Goal: Information Seeking & Learning: Learn about a topic

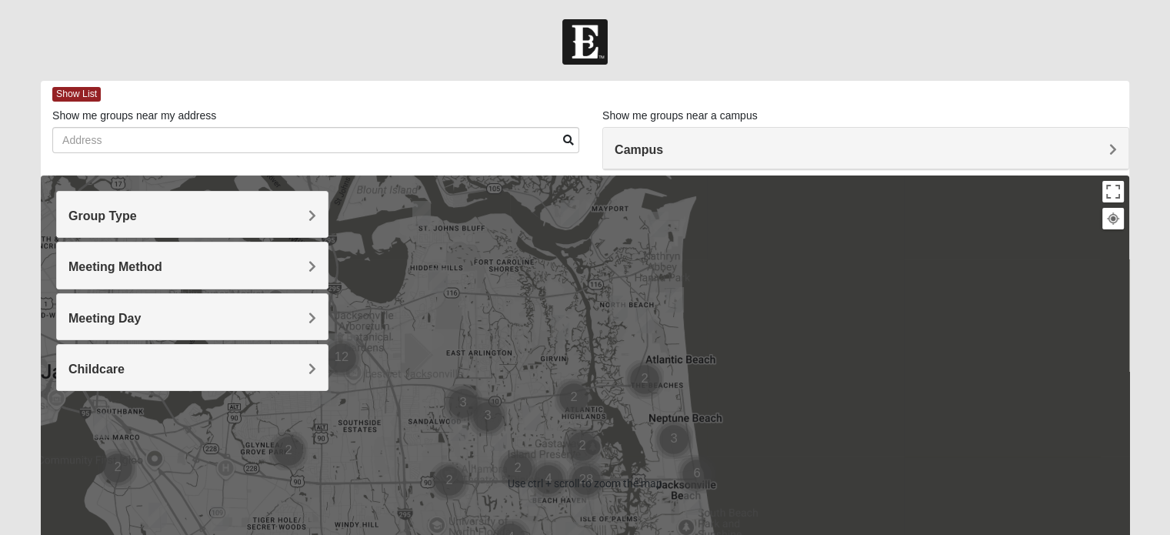
click at [673, 145] on h4 "Campus" at bounding box center [866, 149] width 502 height 15
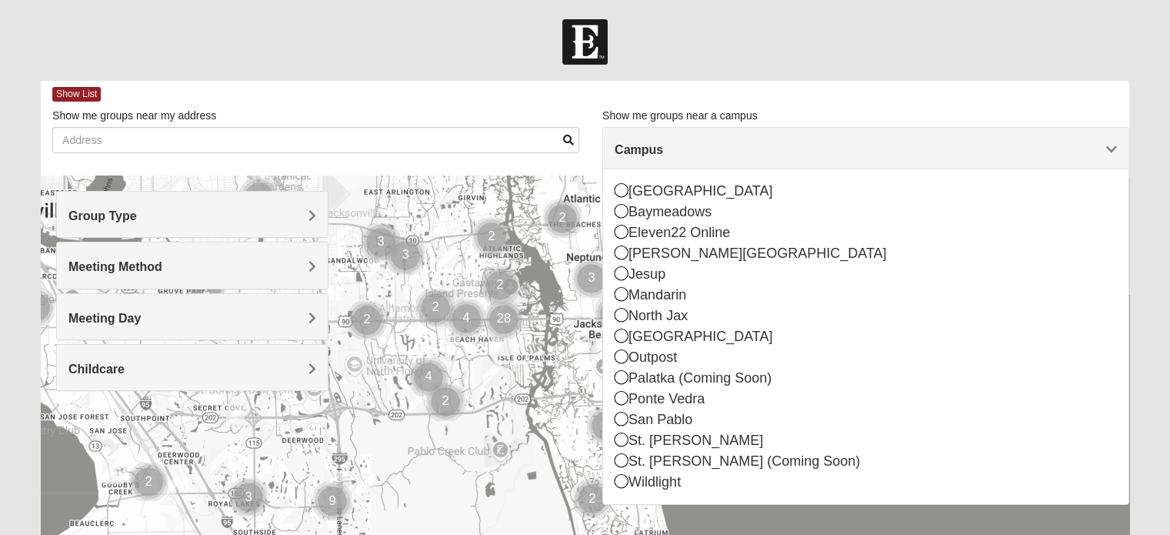
drag, startPoint x: 546, startPoint y: 378, endPoint x: 449, endPoint y: 203, distance: 199.7
click at [449, 203] on div at bounding box center [585, 482] width 1088 height 615
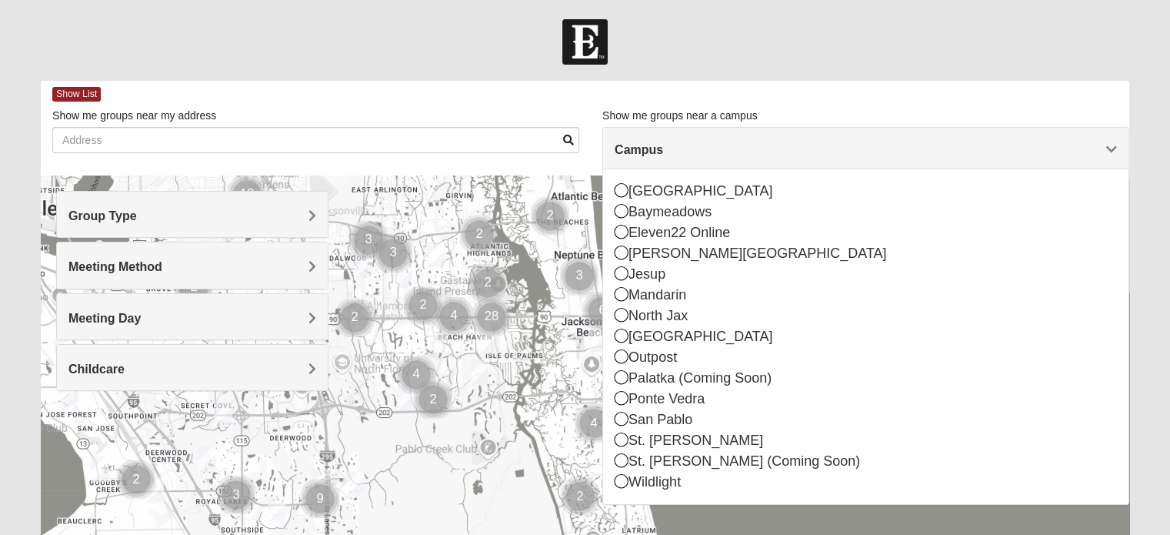
click at [212, 222] on h4 "Group Type" at bounding box center [192, 215] width 248 height 15
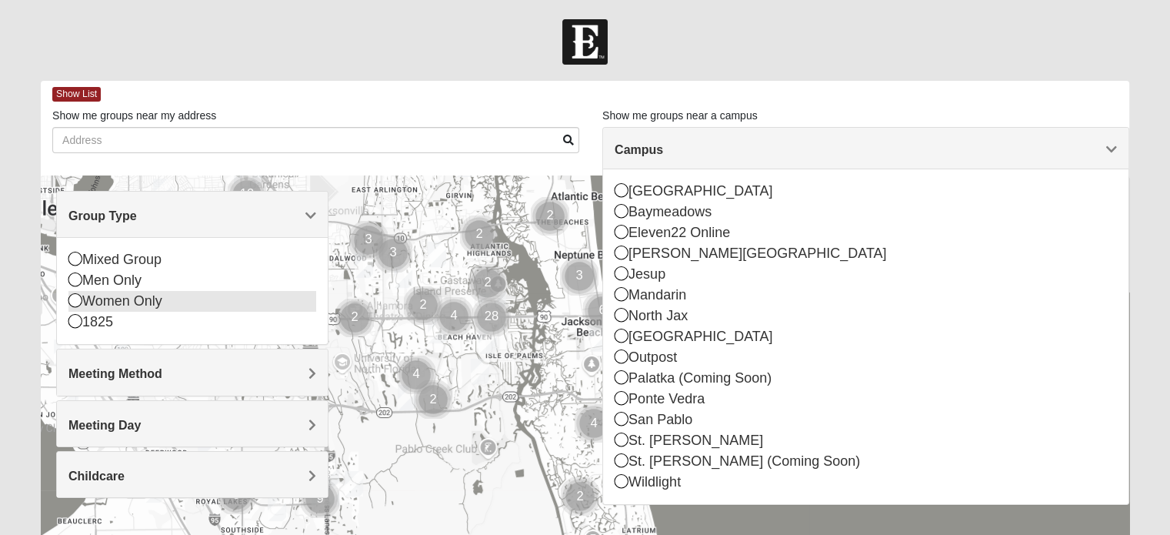
click at [126, 304] on div "Women Only" at bounding box center [192, 301] width 248 height 21
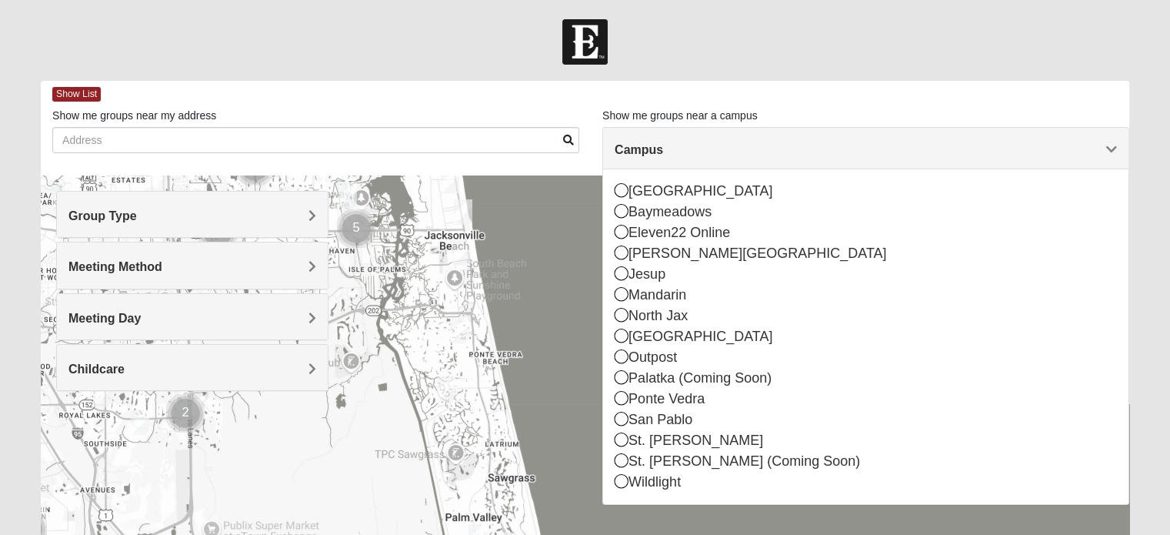
drag, startPoint x: 566, startPoint y: 276, endPoint x: 402, endPoint y: 162, distance: 200.1
click at [402, 162] on div "Show List Loading Groups Keywords Filter Additional Filters Campus [GEOGRAPHIC_…" at bounding box center [585, 436] width 1088 height 710
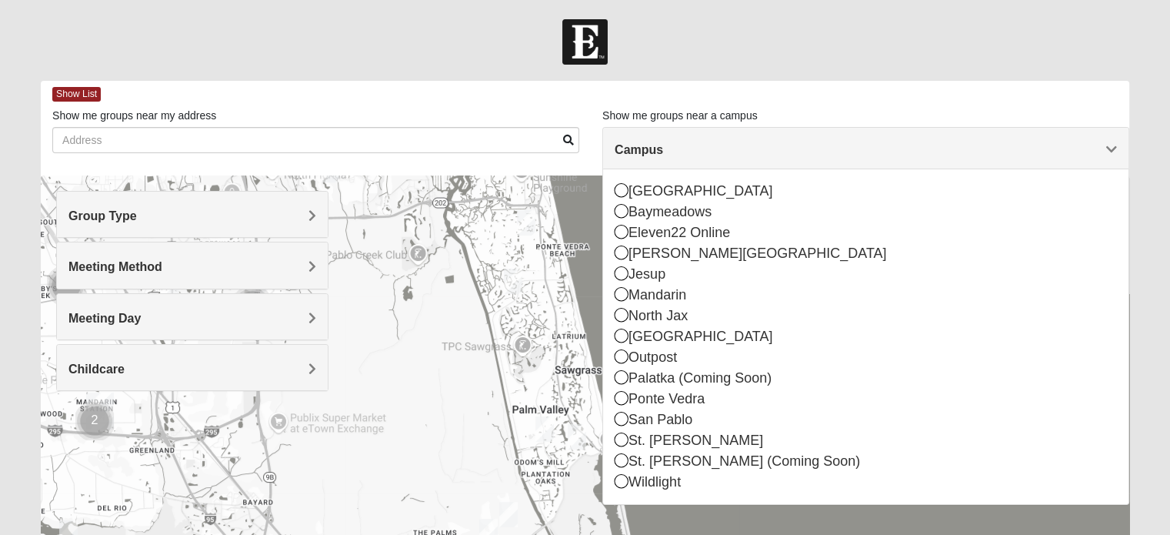
drag, startPoint x: 441, startPoint y: 384, endPoint x: 552, endPoint y: 312, distance: 132.5
click at [552, 312] on div at bounding box center [585, 482] width 1088 height 615
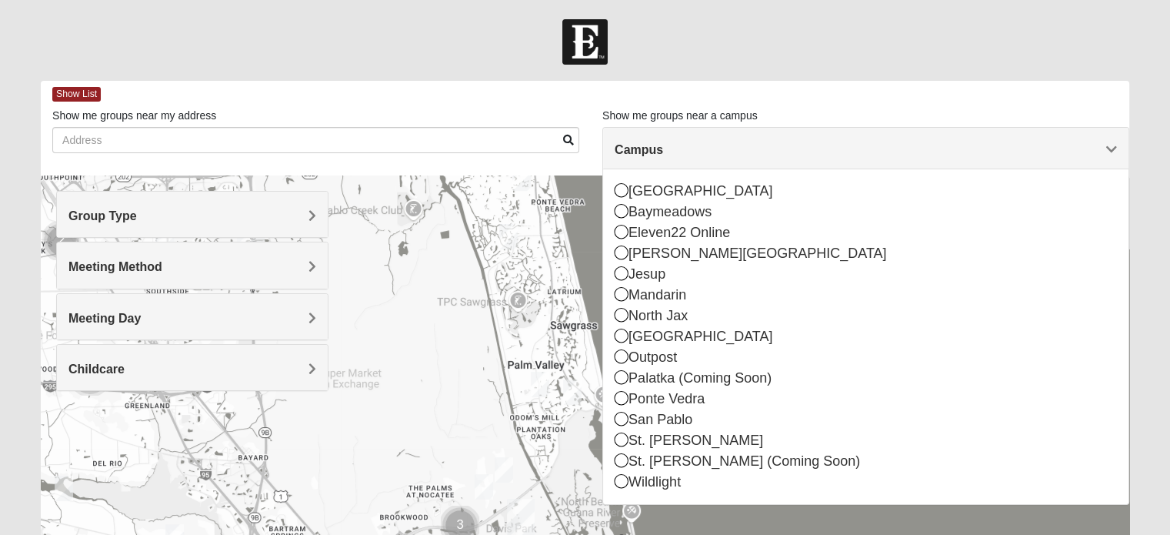
drag, startPoint x: 552, startPoint y: 312, endPoint x: 496, endPoint y: 302, distance: 57.2
click at [496, 302] on div at bounding box center [585, 482] width 1088 height 615
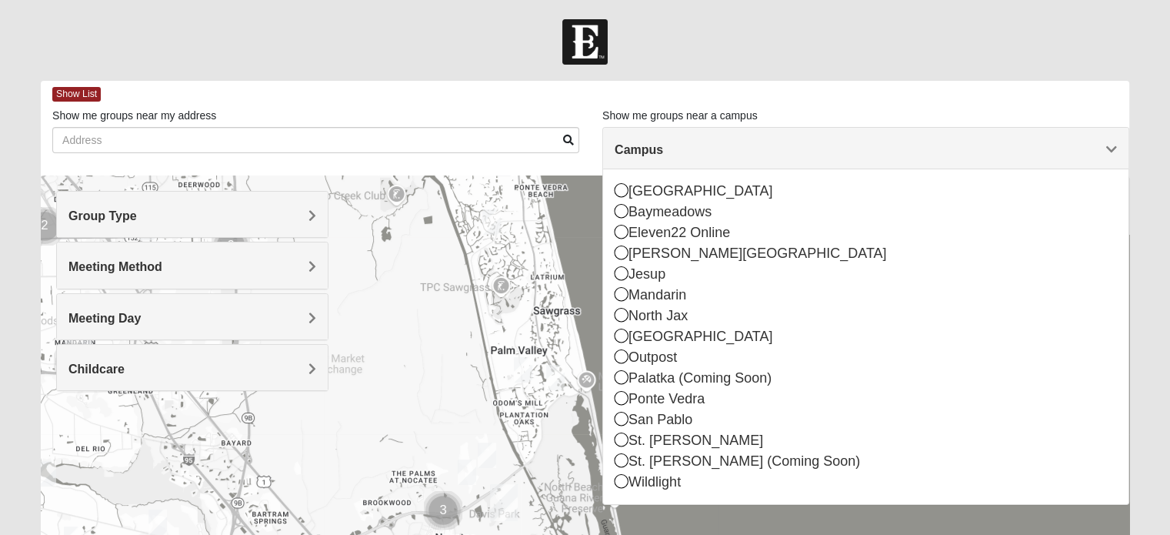
drag, startPoint x: 536, startPoint y: 411, endPoint x: 435, endPoint y: 314, distance: 139.8
click at [445, 328] on div at bounding box center [585, 482] width 1088 height 615
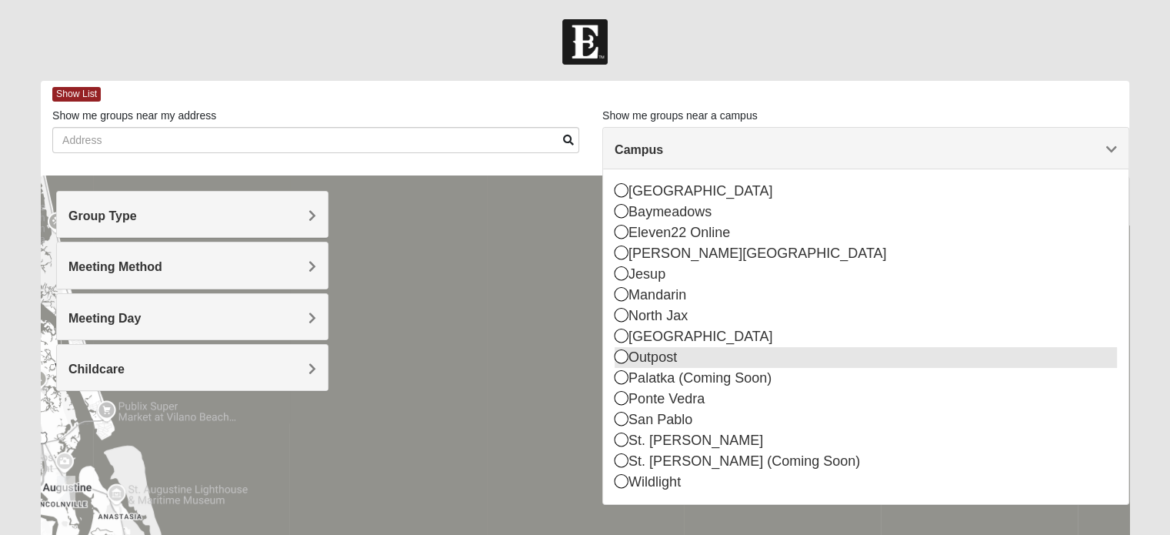
drag, startPoint x: 428, startPoint y: 302, endPoint x: 754, endPoint y: 358, distance: 331.1
click at [754, 358] on div "Show List Loading Groups Keywords Filter Additional Filters Campus [GEOGRAPHIC_…" at bounding box center [585, 436] width 1088 height 710
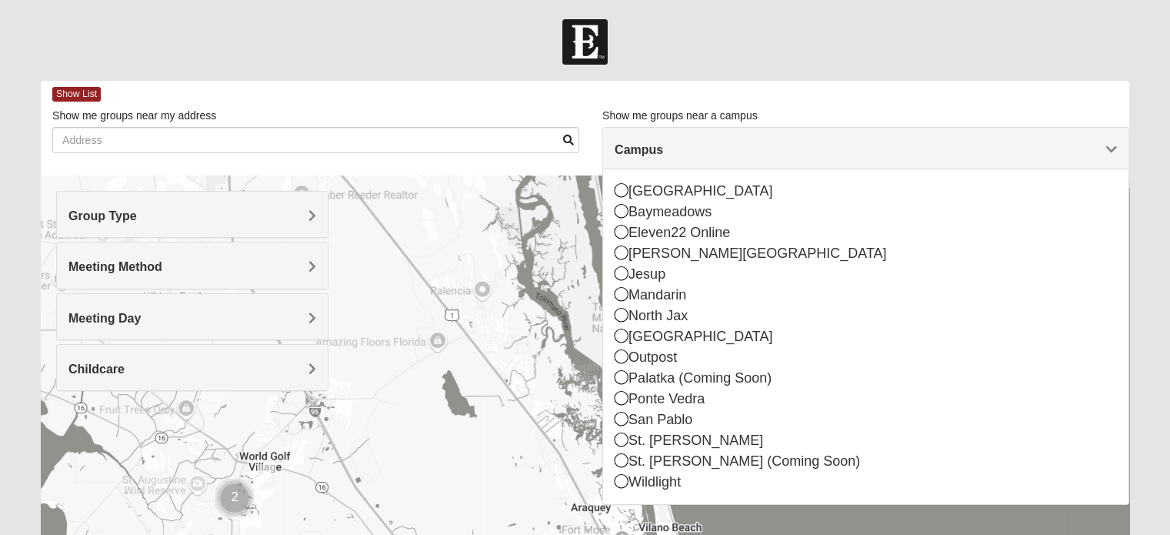
drag, startPoint x: 524, startPoint y: 386, endPoint x: 361, endPoint y: 376, distance: 163.4
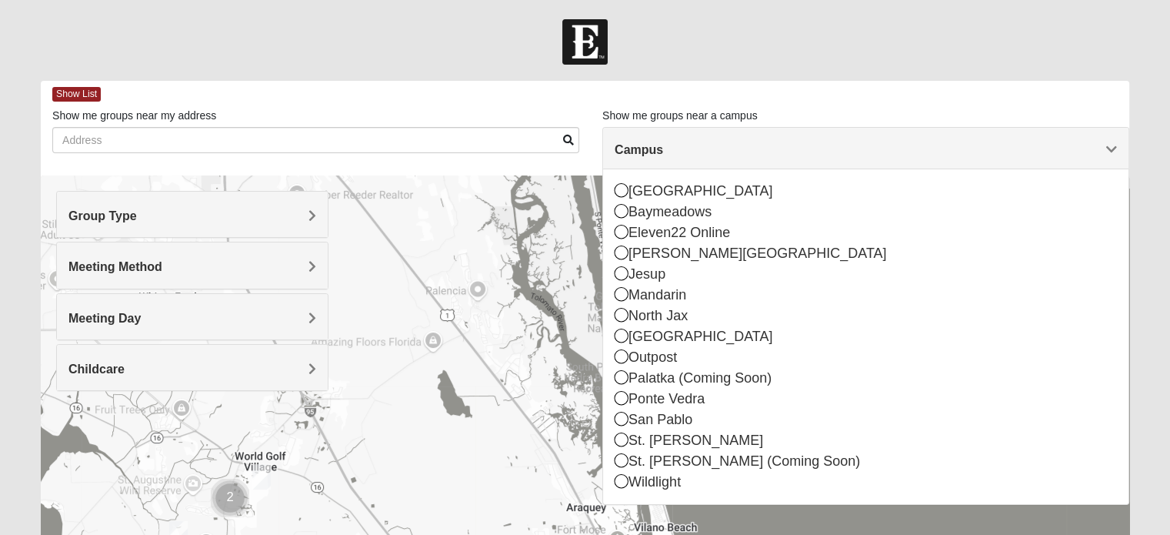
click at [674, 150] on h4 "Campus" at bounding box center [866, 149] width 502 height 15
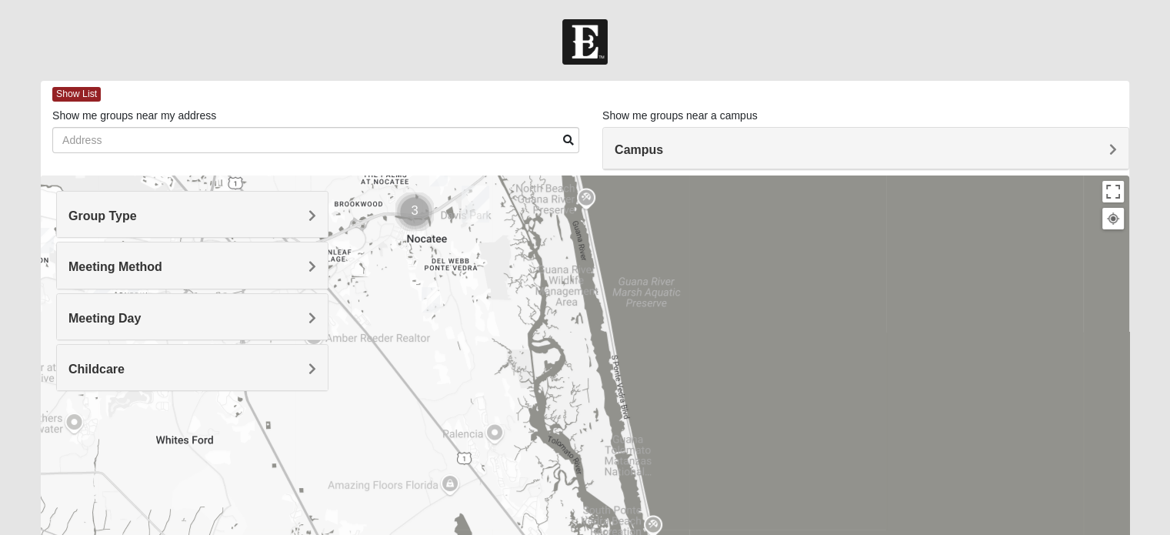
drag, startPoint x: 544, startPoint y: 389, endPoint x: 563, endPoint y: 571, distance: 182.5
click at [563, 534] on html "Log In Find A Group Error Show List Loading Groups" at bounding box center [585, 423] width 1170 height 847
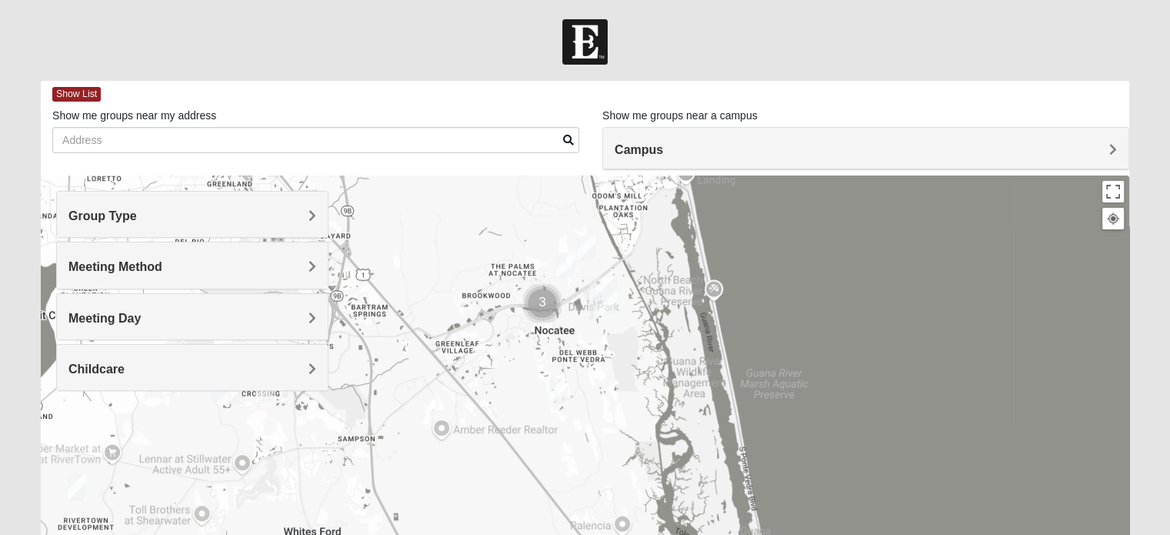
drag, startPoint x: 528, startPoint y: 393, endPoint x: 702, endPoint y: 435, distance: 179.7
click at [702, 435] on div at bounding box center [585, 482] width 1088 height 615
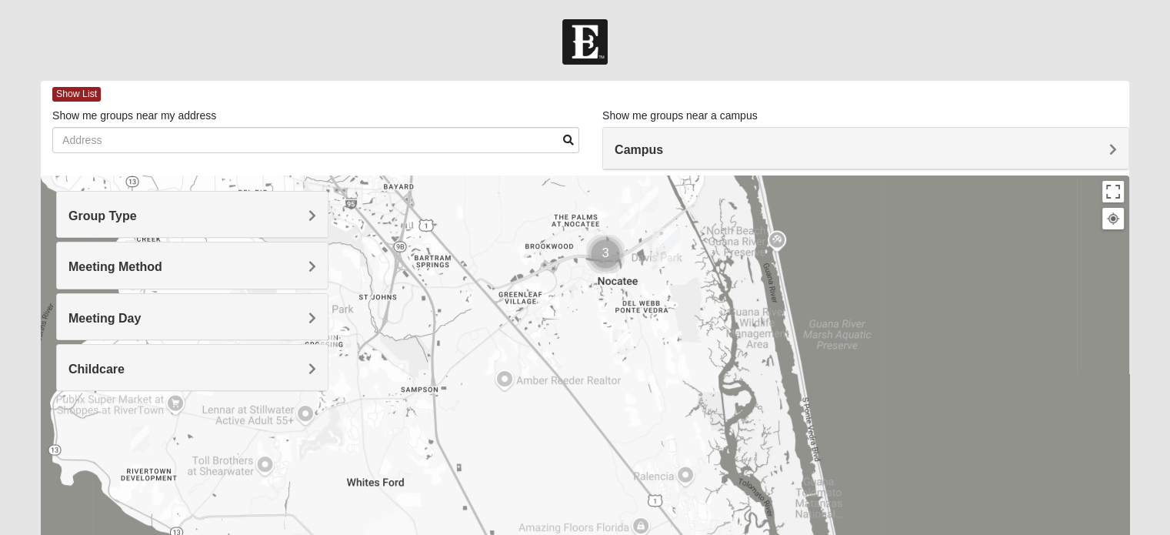
click at [681, 339] on div at bounding box center [585, 482] width 1088 height 615
drag, startPoint x: 625, startPoint y: 382, endPoint x: 615, endPoint y: 344, distance: 39.7
click at [625, 365] on div at bounding box center [585, 482] width 1088 height 615
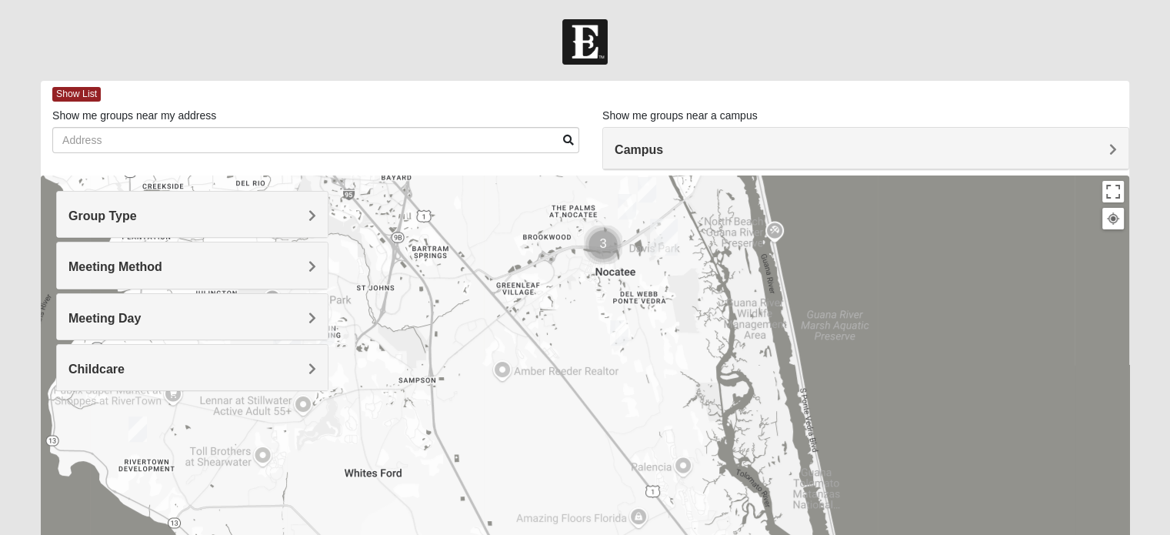
drag, startPoint x: 615, startPoint y: 342, endPoint x: 612, endPoint y: 335, distance: 8.3
click at [612, 335] on img "Womens Sinclair 32081" at bounding box center [619, 333] width 31 height 38
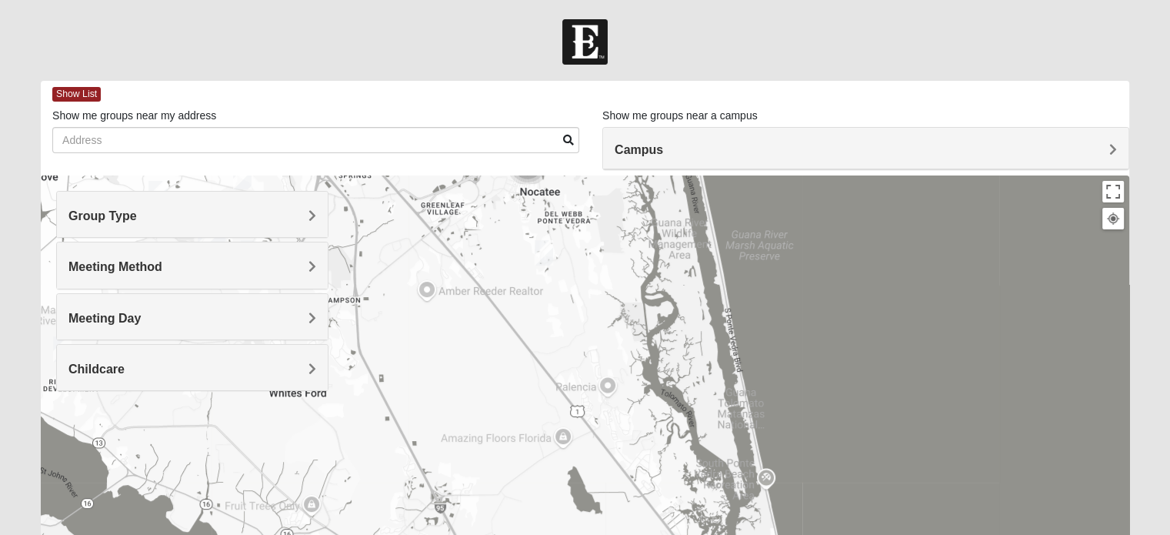
drag, startPoint x: 625, startPoint y: 353, endPoint x: 531, endPoint y: 257, distance: 133.8
click at [531, 257] on div at bounding box center [585, 482] width 1088 height 615
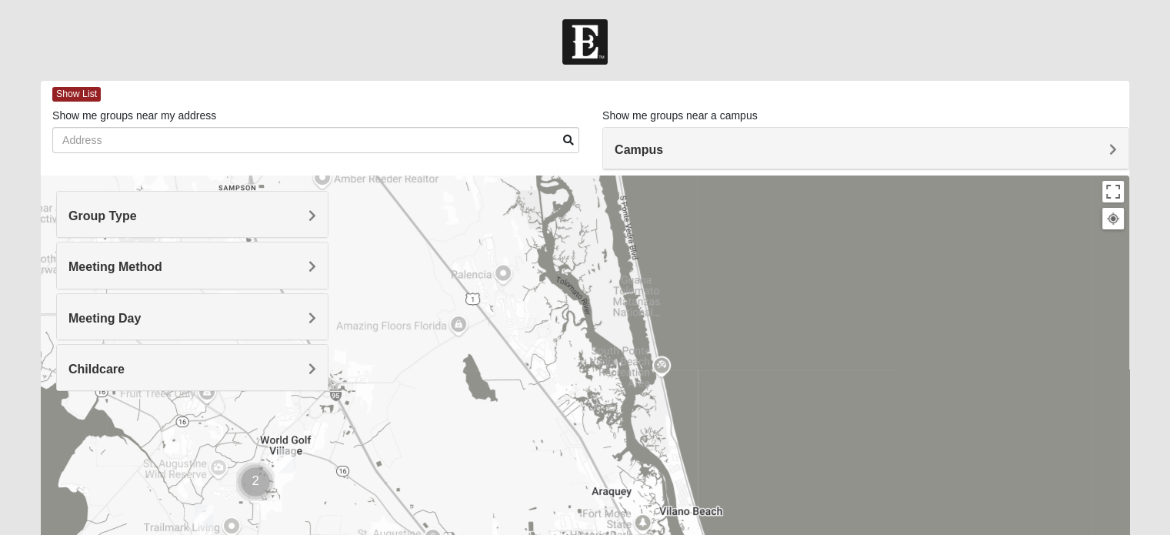
drag, startPoint x: 597, startPoint y: 378, endPoint x: 475, endPoint y: 248, distance: 177.4
click at [475, 248] on div at bounding box center [585, 482] width 1088 height 615
click at [500, 301] on div at bounding box center [585, 482] width 1088 height 615
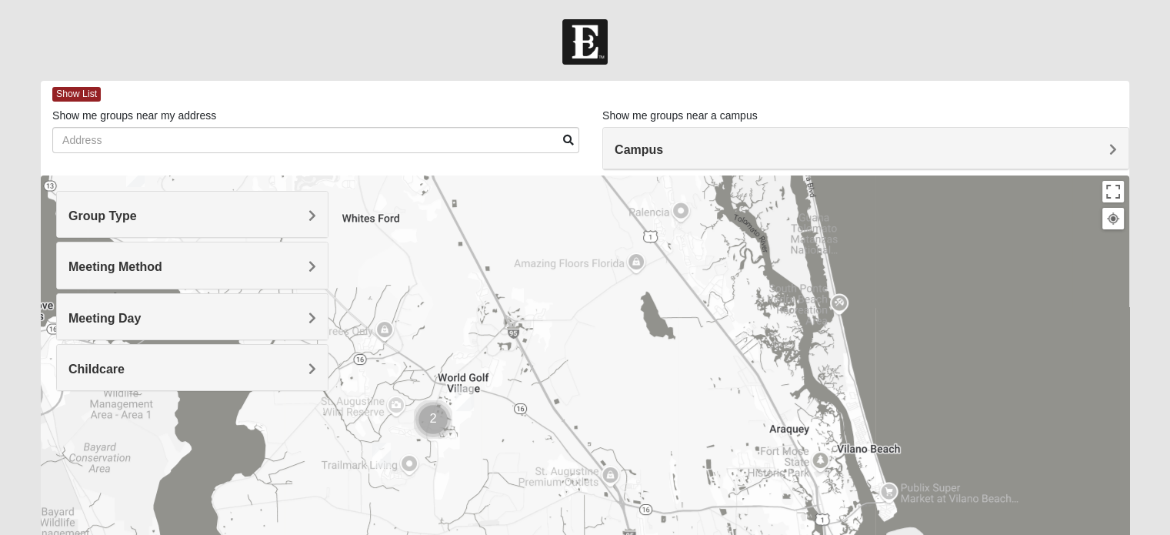
drag, startPoint x: 386, startPoint y: 398, endPoint x: 601, endPoint y: 318, distance: 230.0
click at [601, 318] on div at bounding box center [585, 482] width 1088 height 615
click at [461, 397] on img "Womens Shesterenko 32092" at bounding box center [463, 398] width 31 height 38
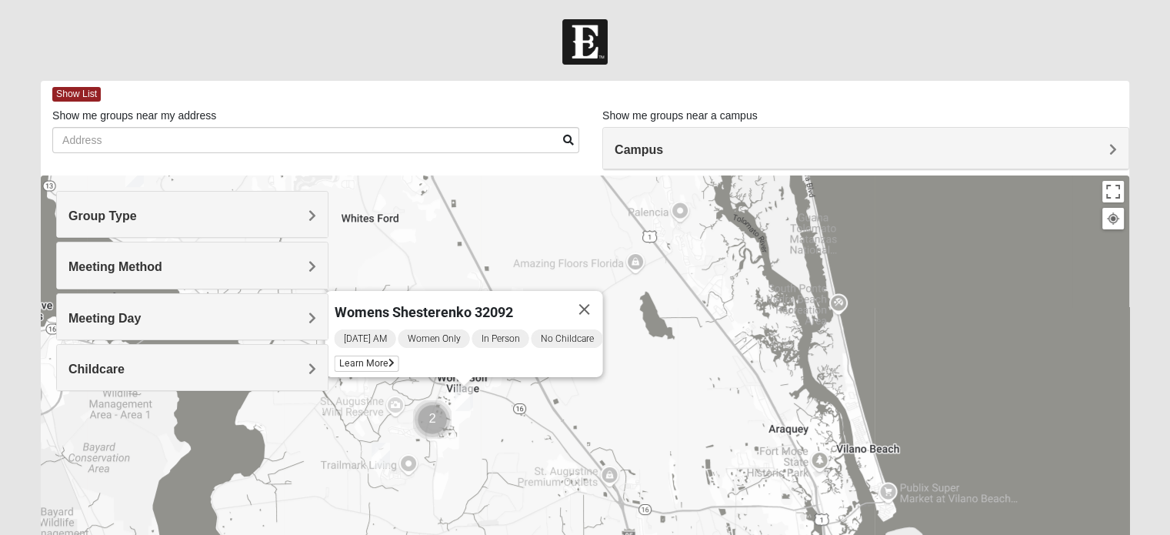
click at [433, 329] on span "Women Only" at bounding box center [434, 338] width 72 height 18
click at [366, 330] on span "[DATE] AM" at bounding box center [365, 338] width 62 height 18
click at [376, 356] on span "Learn More" at bounding box center [366, 363] width 65 height 16
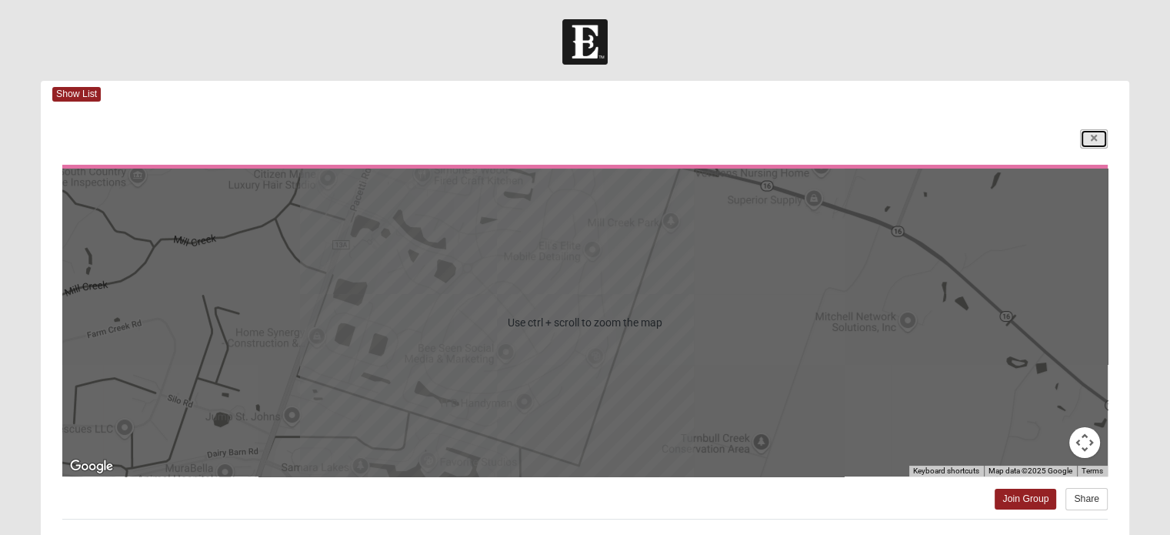
click at [1091, 141] on icon at bounding box center [1094, 138] width 6 height 9
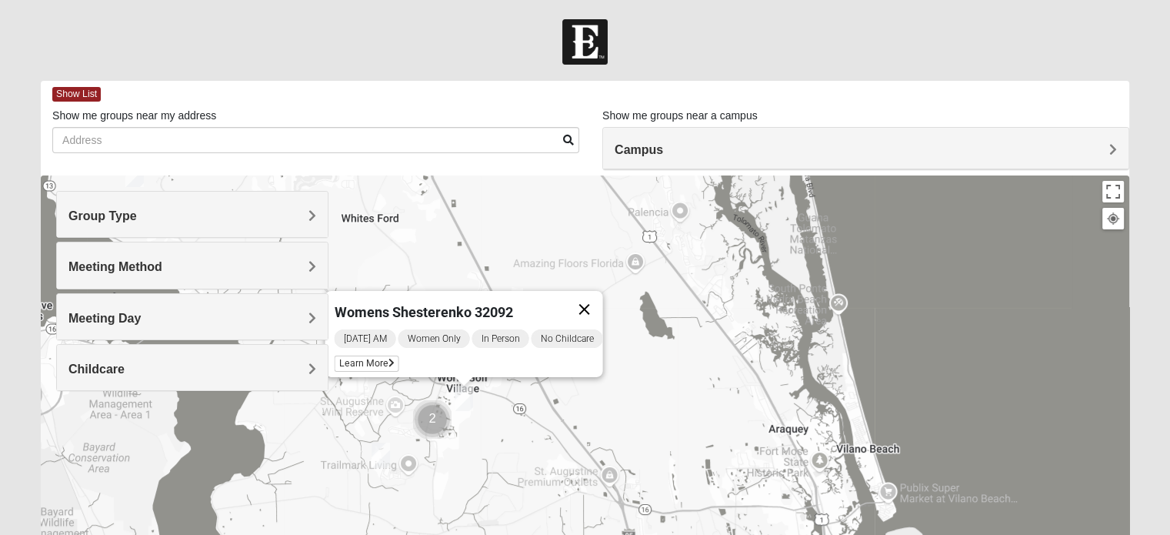
click at [589, 302] on button "Close" at bounding box center [583, 309] width 37 height 37
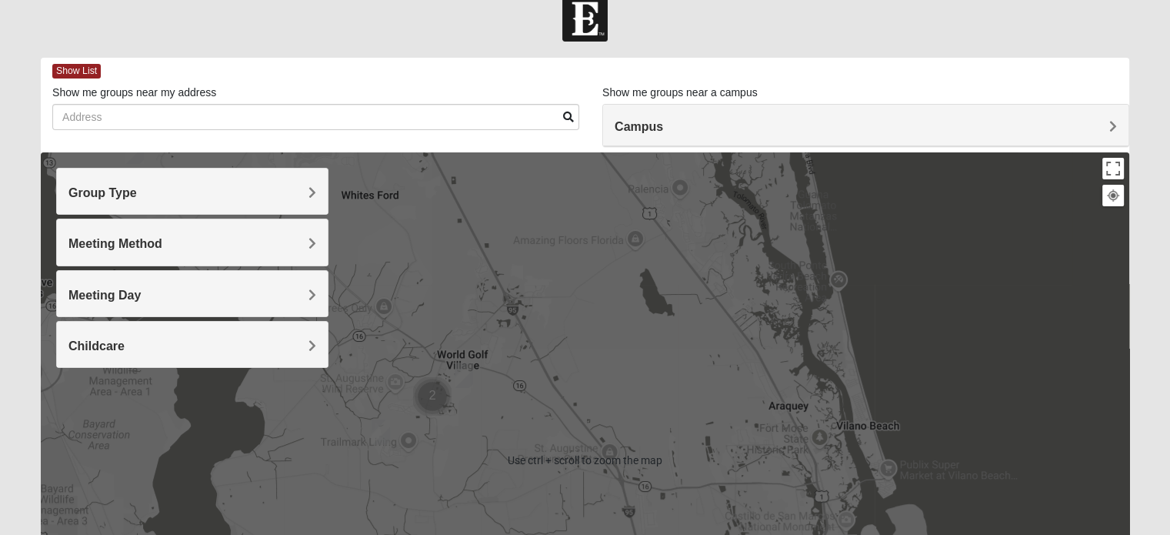
scroll to position [35, 0]
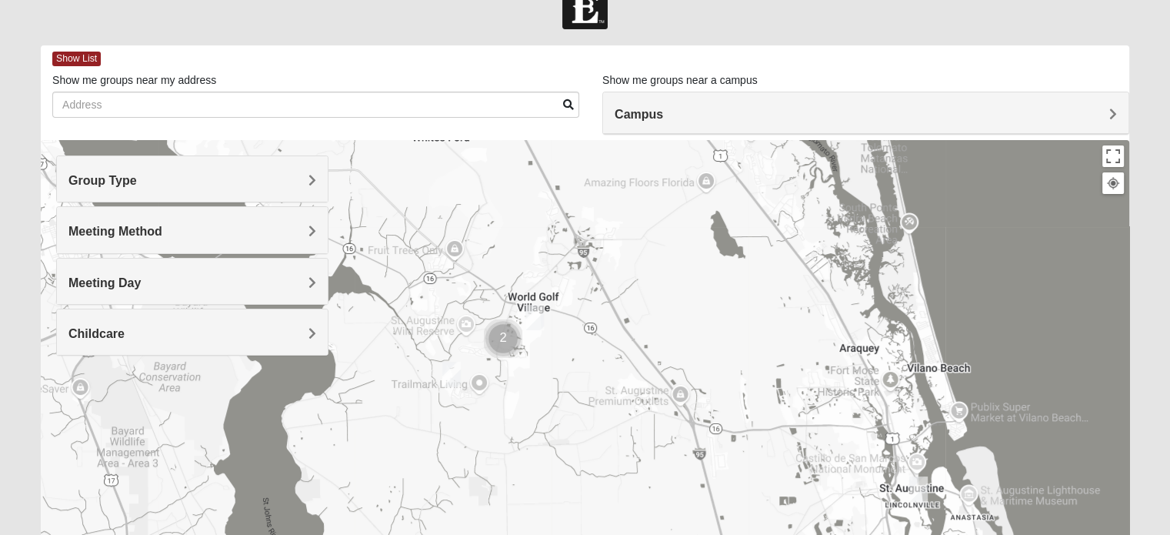
drag, startPoint x: 485, startPoint y: 384, endPoint x: 575, endPoint y: 402, distance: 92.6
click at [575, 402] on div at bounding box center [585, 447] width 1088 height 615
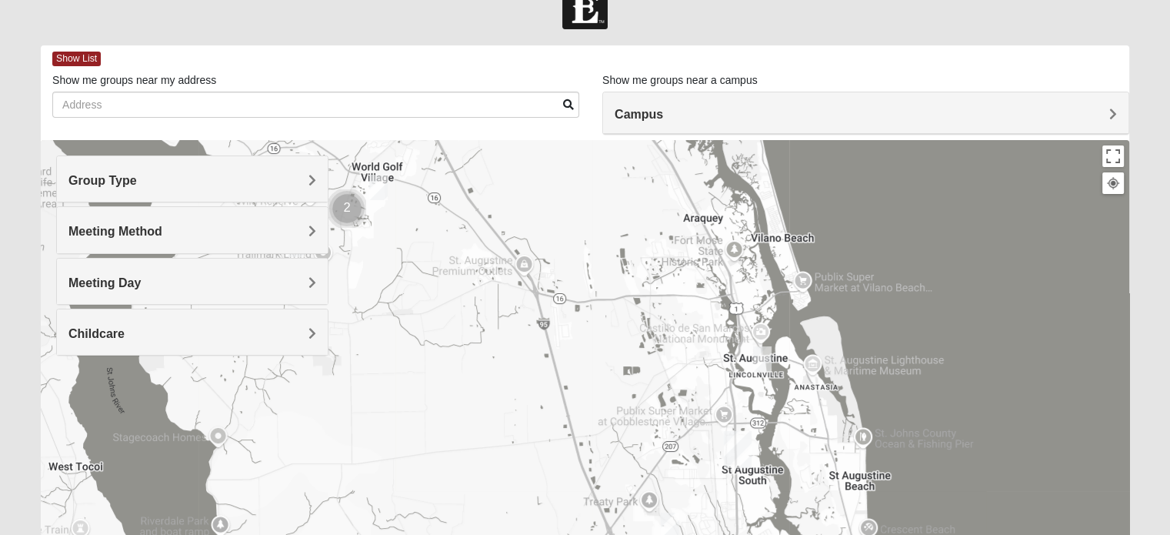
drag, startPoint x: 601, startPoint y: 372, endPoint x: 426, endPoint y: 267, distance: 204.6
click at [426, 267] on div at bounding box center [585, 447] width 1088 height 615
drag, startPoint x: 621, startPoint y: 369, endPoint x: 651, endPoint y: 319, distance: 57.9
click at [625, 358] on div at bounding box center [585, 447] width 1088 height 615
drag, startPoint x: 653, startPoint y: 319, endPoint x: 644, endPoint y: 279, distance: 41.0
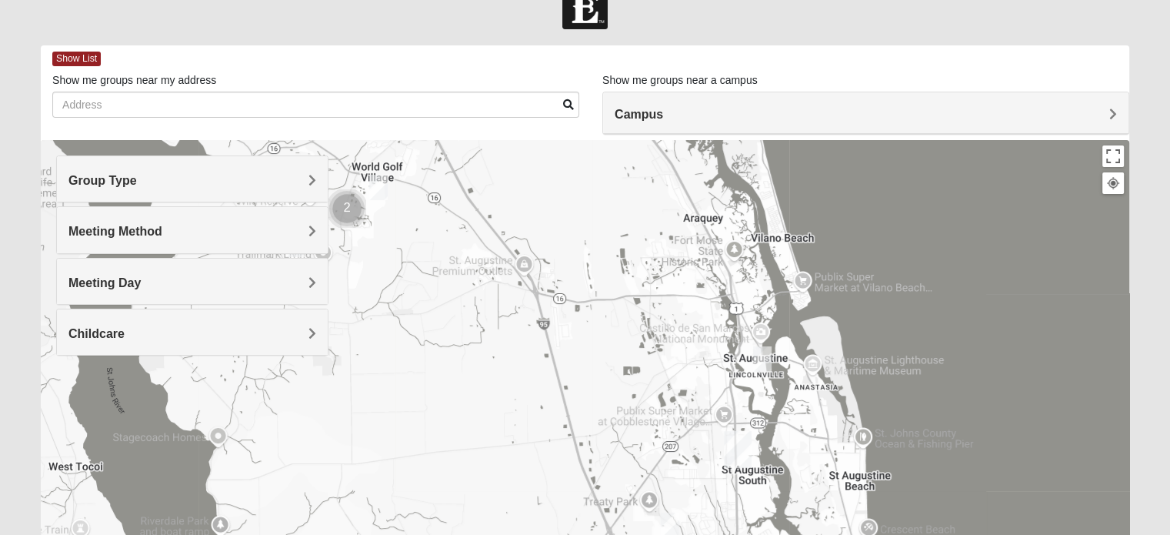
click at [645, 282] on div at bounding box center [585, 447] width 1088 height 615
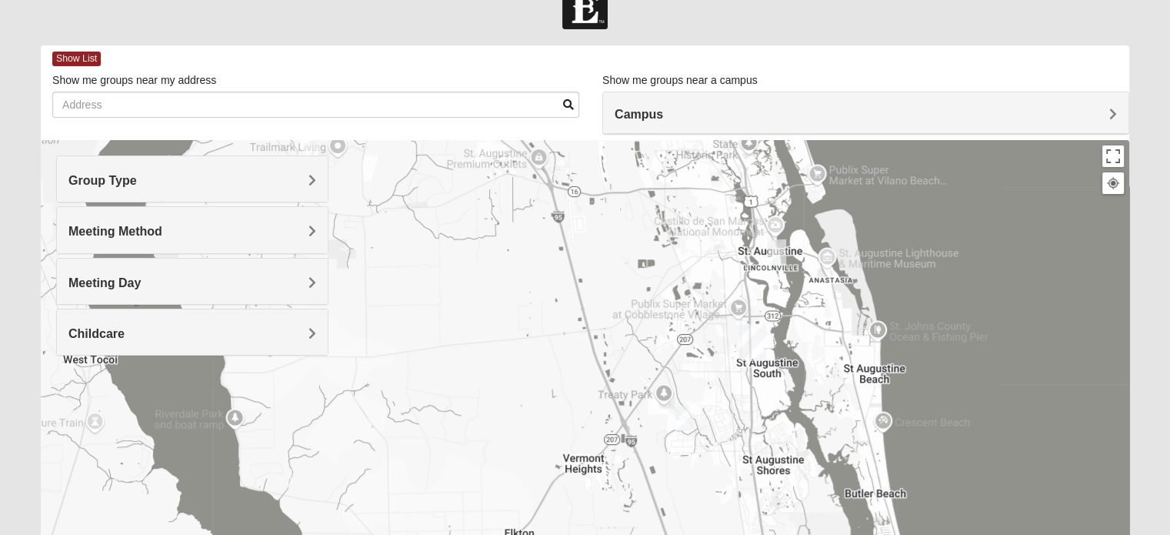
drag, startPoint x: 678, startPoint y: 415, endPoint x: 692, endPoint y: 307, distance: 108.7
click at [692, 307] on div at bounding box center [585, 447] width 1088 height 615
click at [679, 414] on img "Womens Lee 32086" at bounding box center [684, 417] width 31 height 38
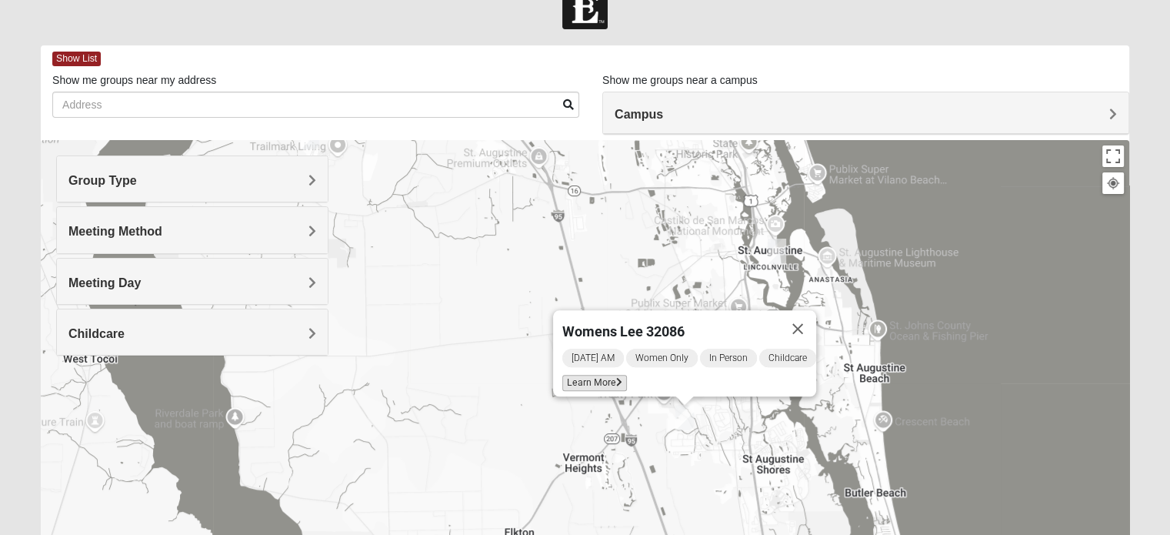
click at [598, 378] on span "Learn More" at bounding box center [594, 383] width 65 height 16
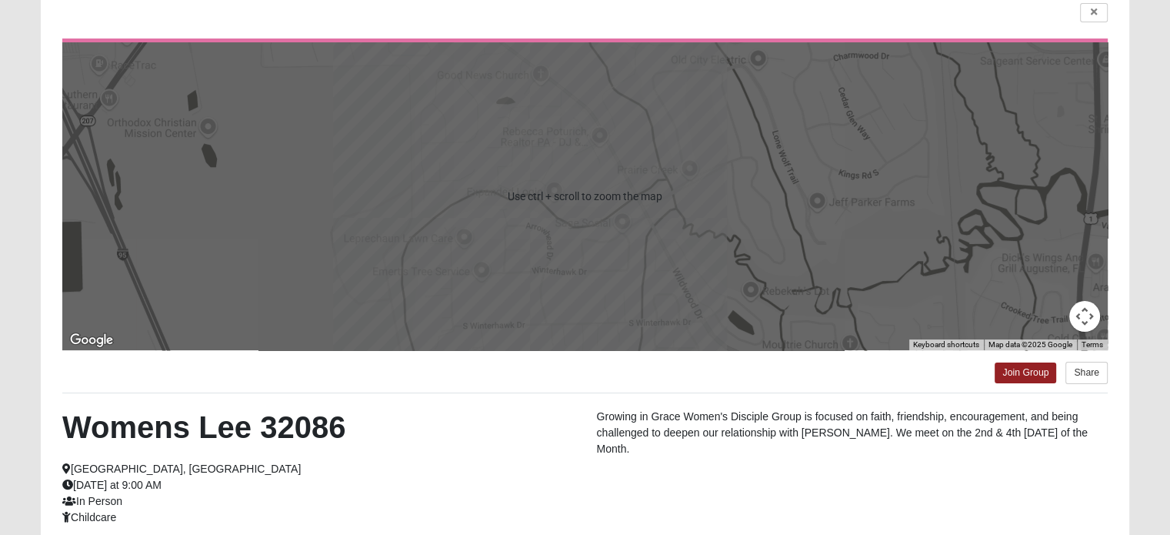
scroll to position [0, 0]
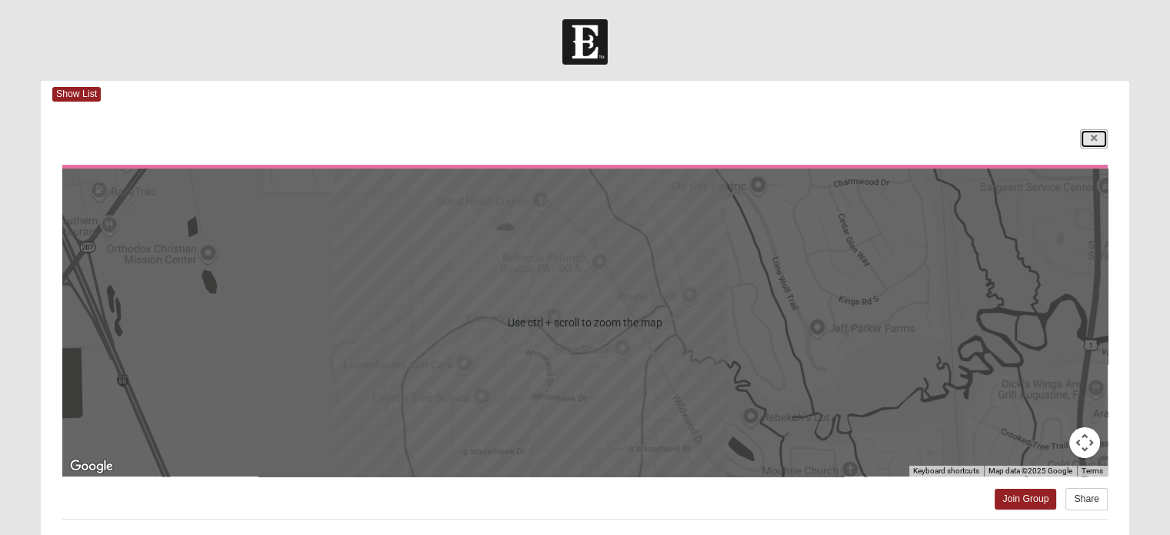
click at [1088, 135] on link at bounding box center [1094, 138] width 28 height 19
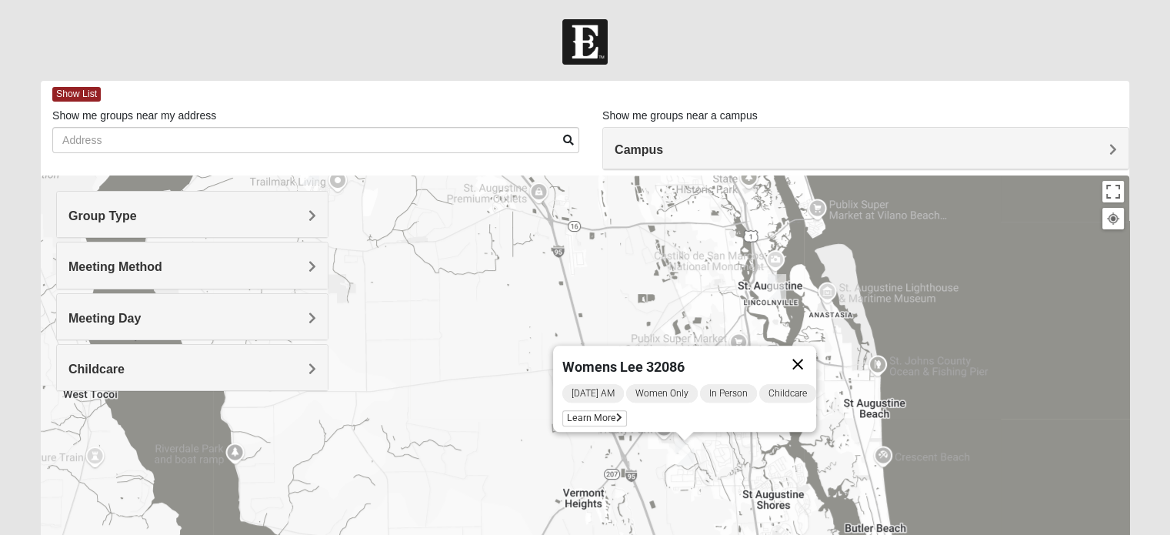
click at [802, 353] on button "Close" at bounding box center [797, 363] width 37 height 37
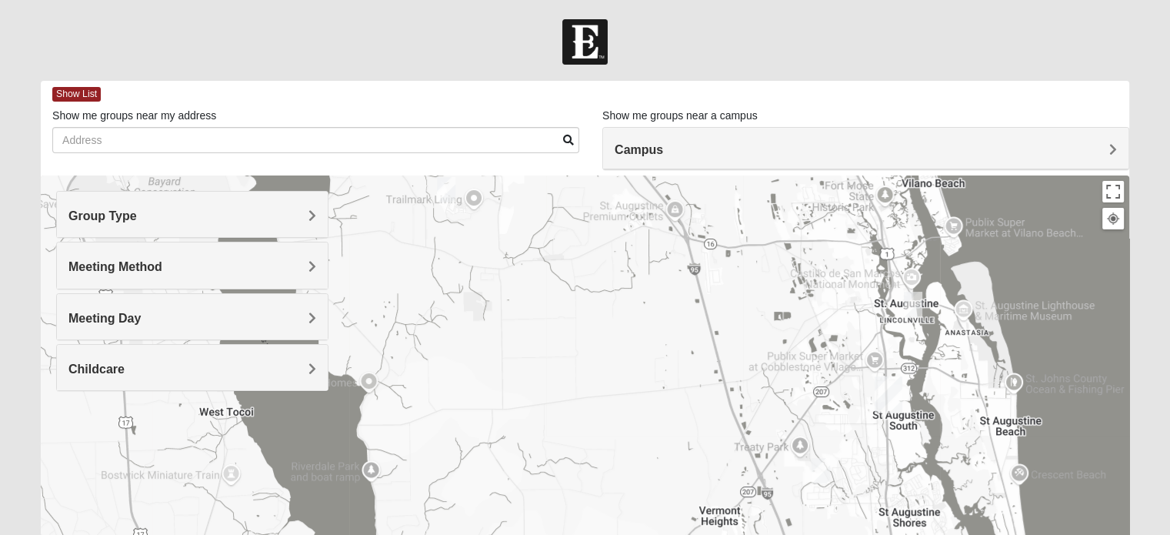
drag, startPoint x: 689, startPoint y: 324, endPoint x: 830, endPoint y: 342, distance: 141.9
click at [830, 342] on div at bounding box center [585, 482] width 1088 height 615
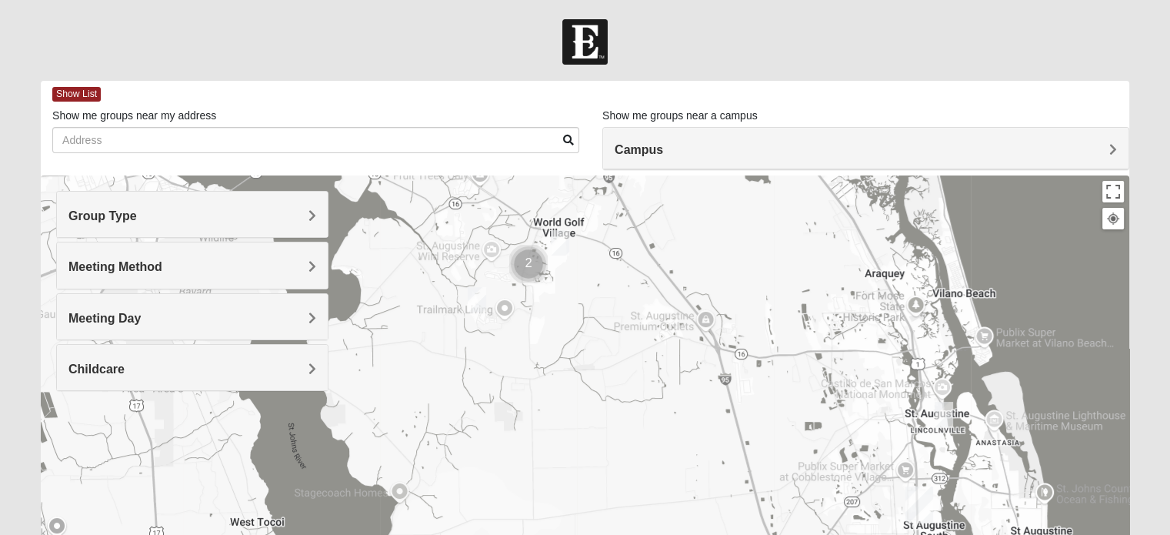
drag, startPoint x: 847, startPoint y: 325, endPoint x: 880, endPoint y: 438, distance: 117.1
click at [880, 438] on div at bounding box center [585, 482] width 1088 height 615
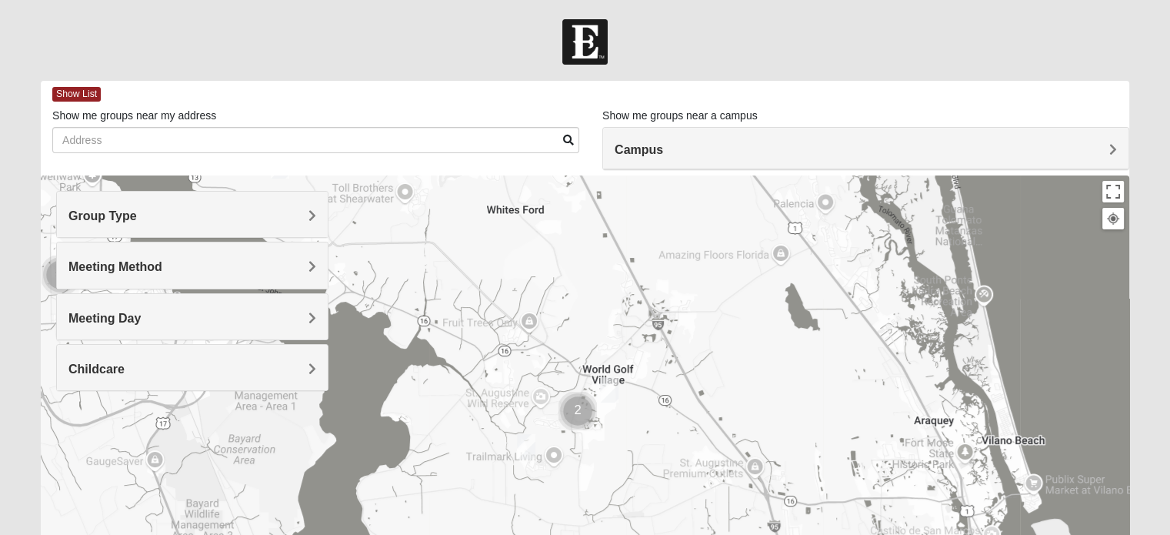
drag, startPoint x: 748, startPoint y: 328, endPoint x: 807, endPoint y: 513, distance: 193.9
click at [807, 513] on div at bounding box center [585, 482] width 1088 height 615
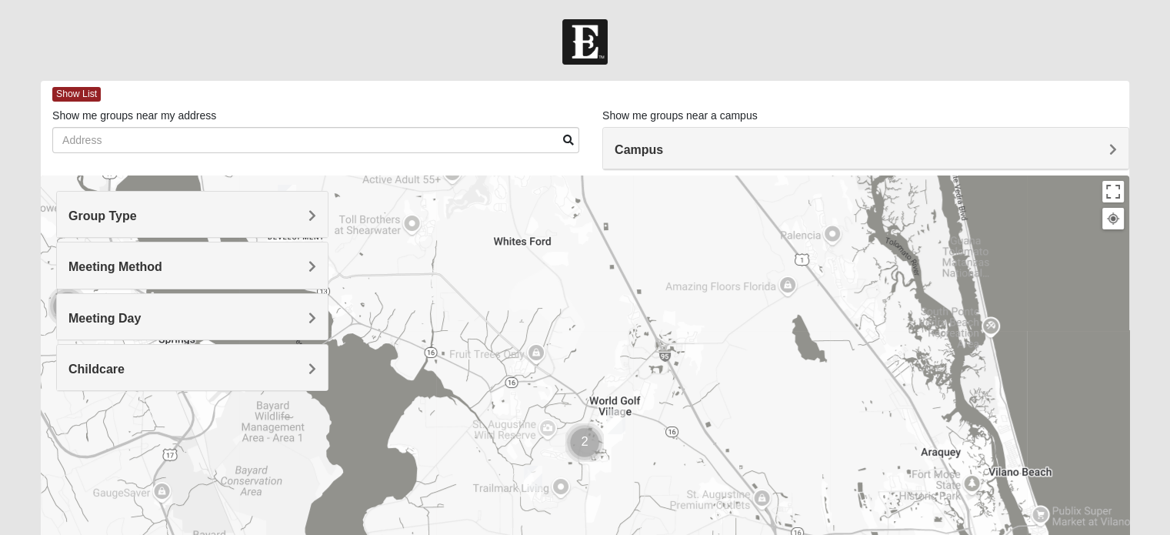
click at [531, 470] on img "Womens Worsham / Schultheis 32092" at bounding box center [533, 478] width 31 height 38
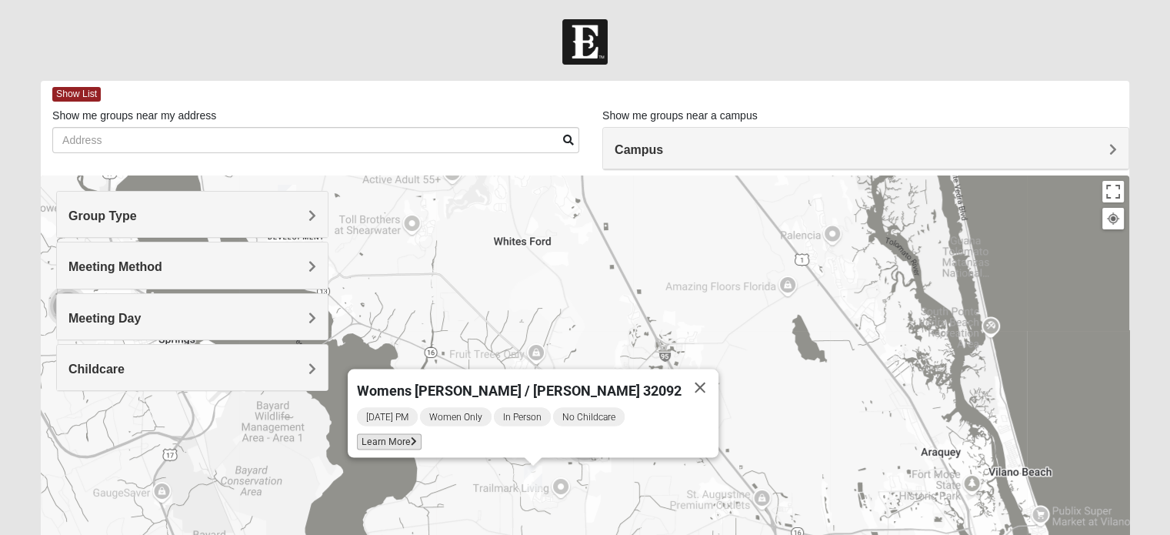
click at [421, 434] on span "Learn More" at bounding box center [389, 442] width 65 height 16
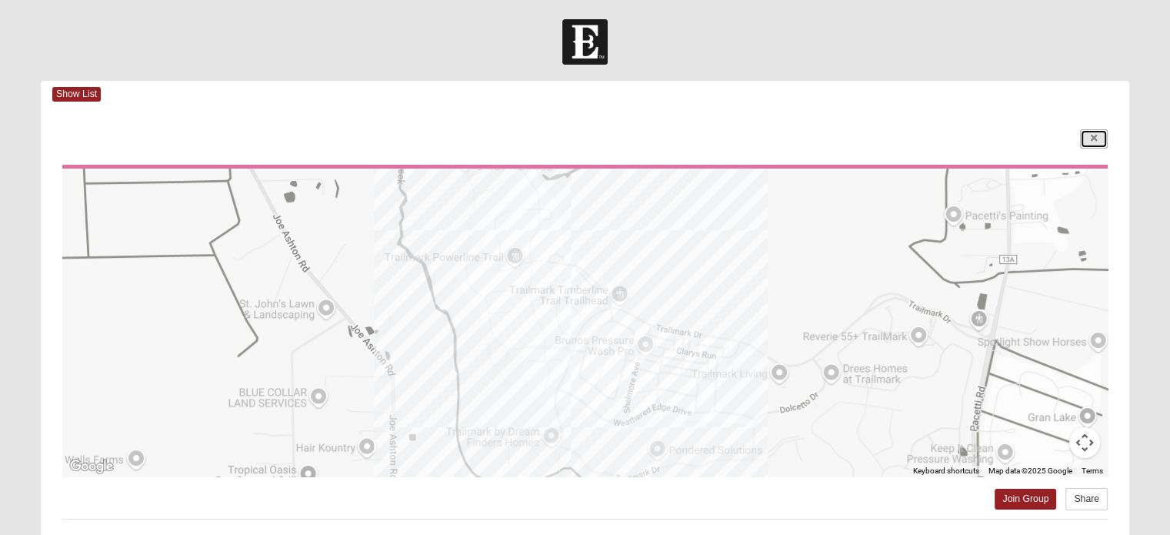
click at [1095, 138] on icon at bounding box center [1094, 138] width 6 height 9
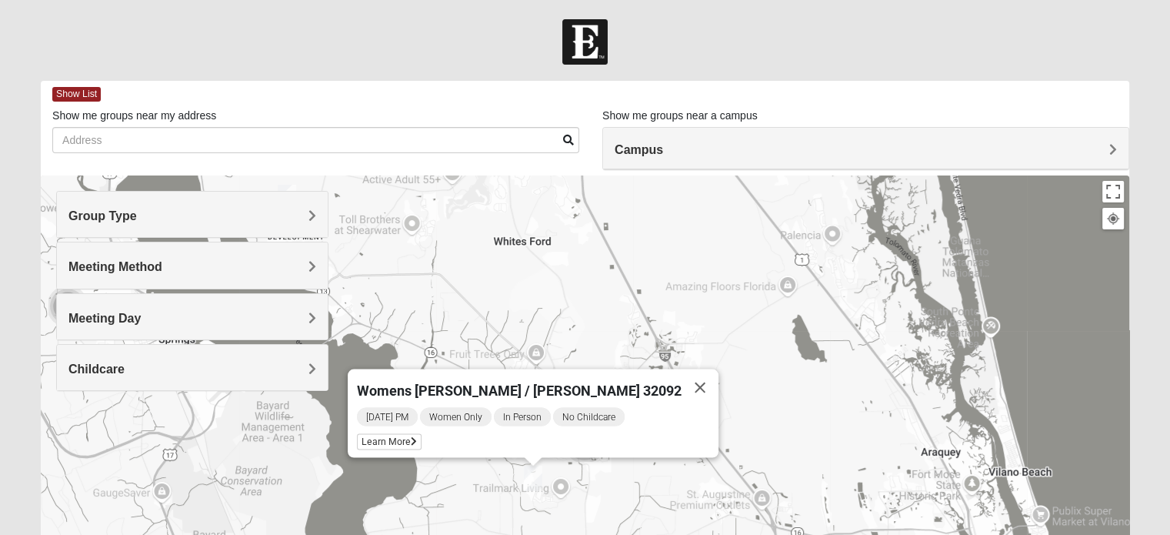
click at [389, 313] on div "Womens [PERSON_NAME] / [PERSON_NAME] 32092 [DATE] PM Women Only In Person No Ch…" at bounding box center [585, 482] width 1088 height 615
click at [681, 388] on button "Close" at bounding box center [699, 387] width 37 height 37
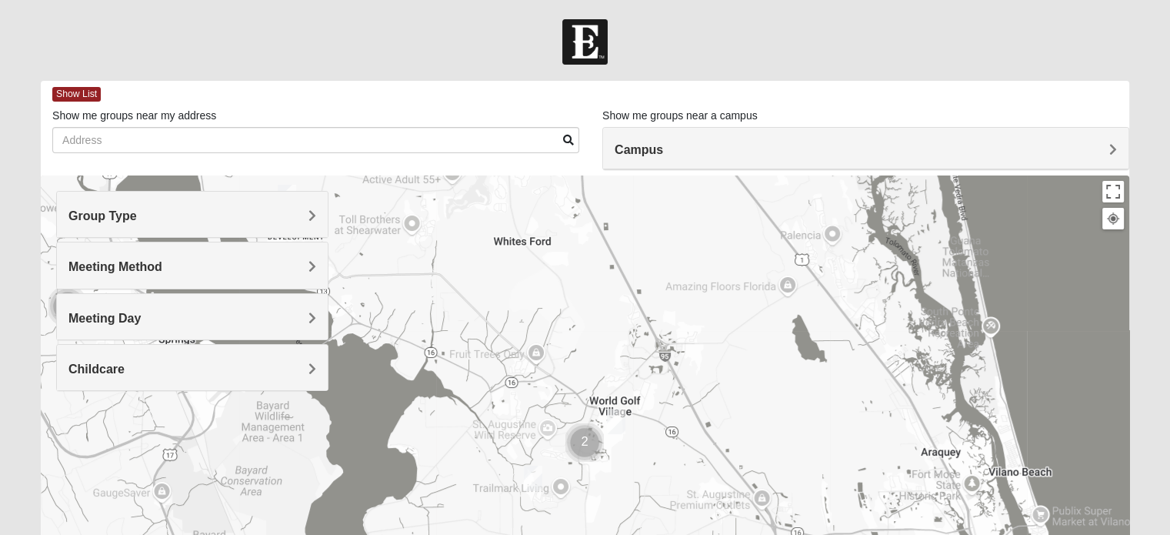
click at [279, 212] on h4 "Group Type" at bounding box center [192, 215] width 248 height 15
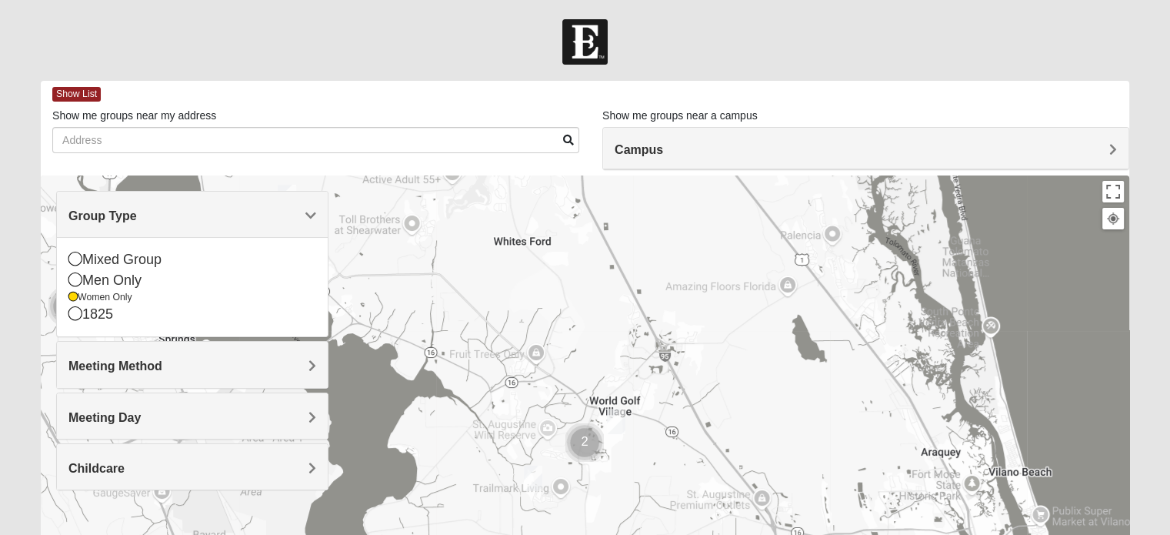
click at [280, 212] on h4 "Group Type" at bounding box center [192, 215] width 248 height 15
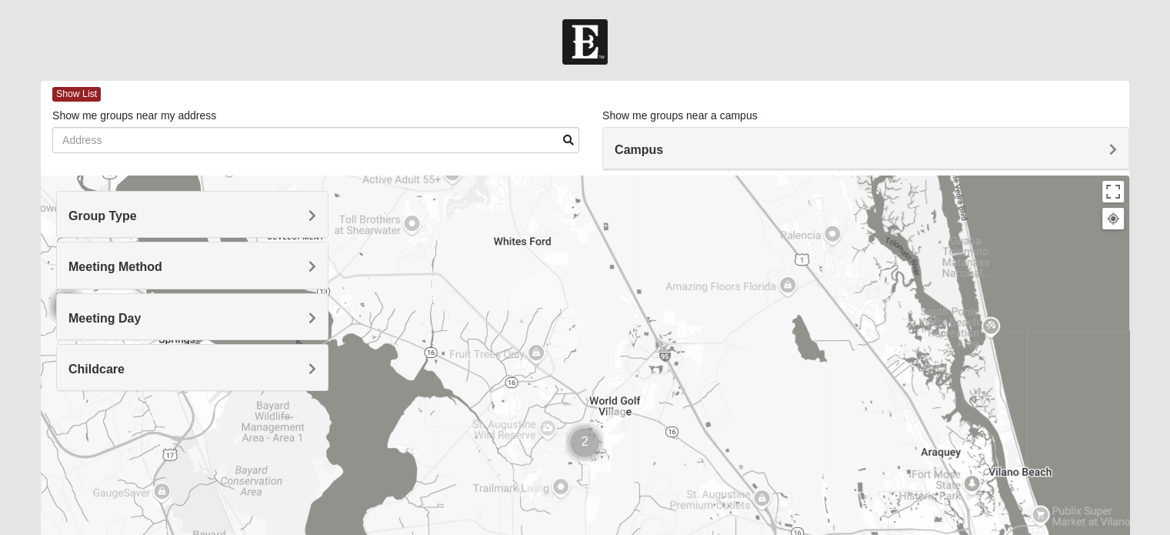
click at [288, 271] on h4 "Meeting Method" at bounding box center [192, 266] width 248 height 15
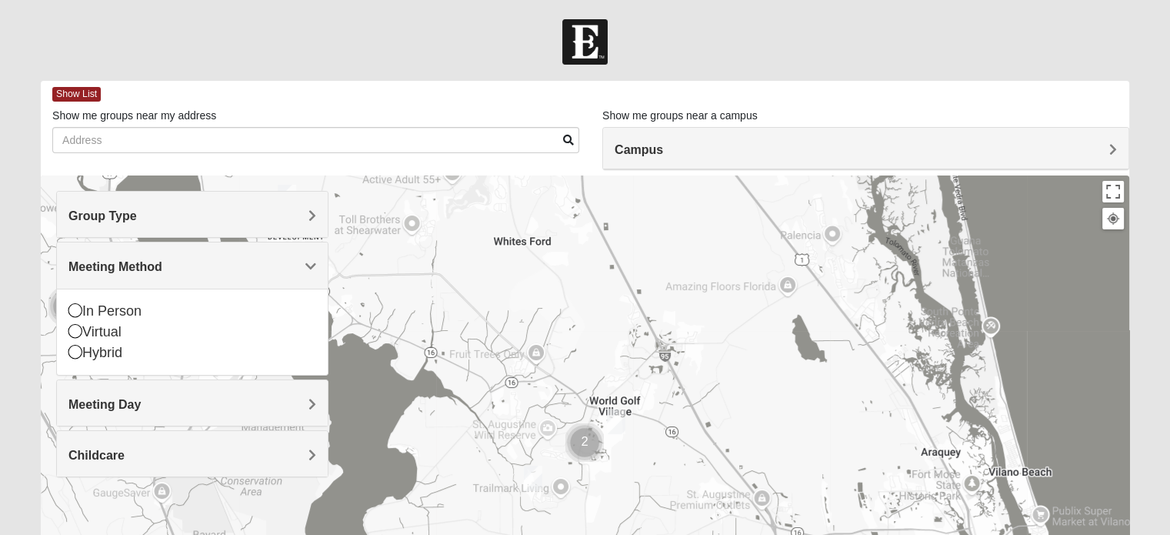
click at [288, 271] on h4 "Meeting Method" at bounding box center [192, 266] width 248 height 15
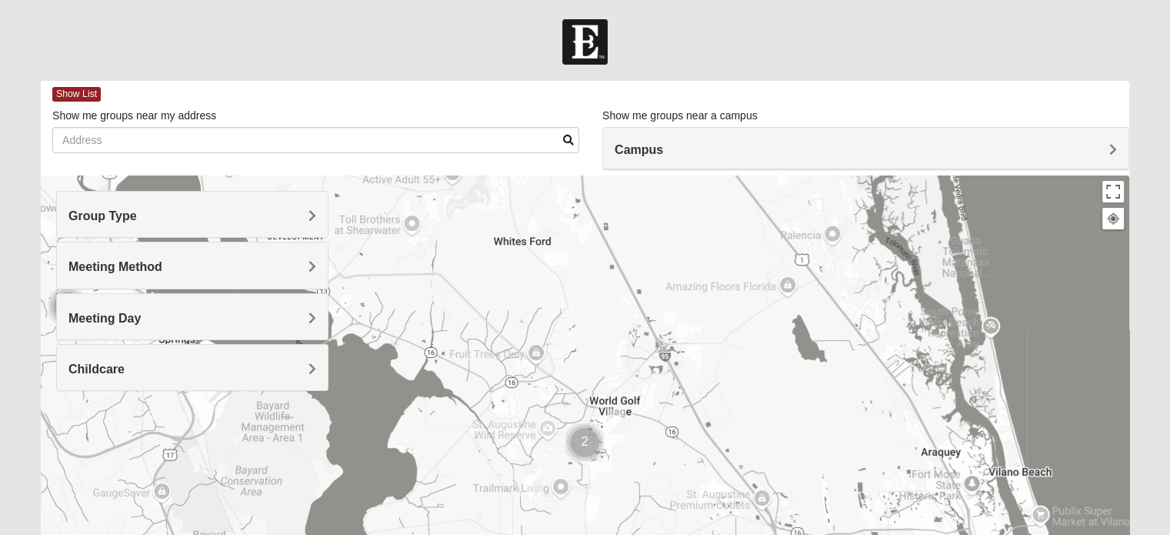
click at [277, 312] on h4 "Meeting Day" at bounding box center [192, 318] width 248 height 15
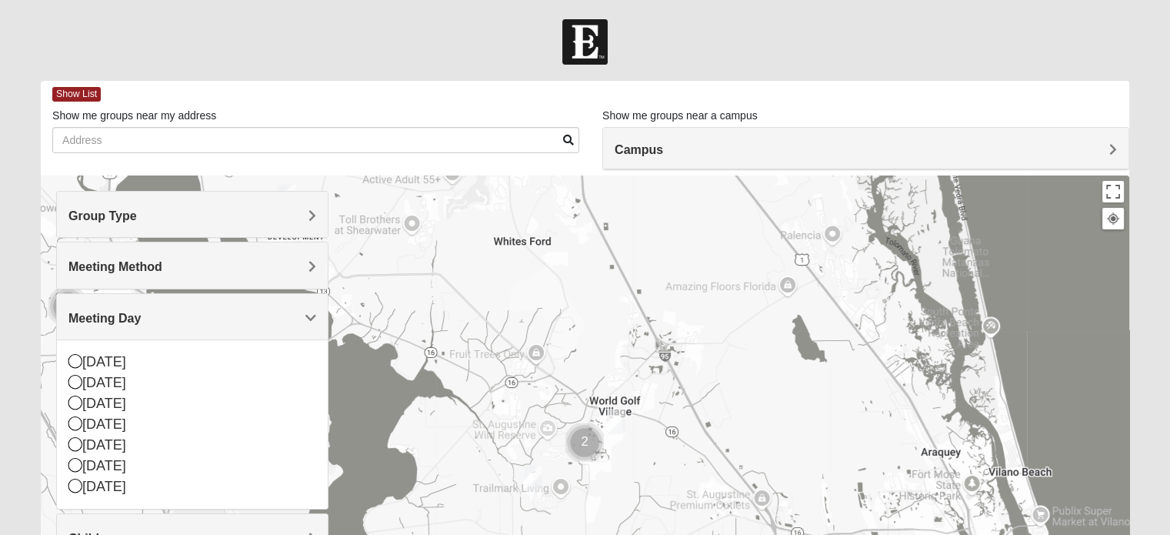
click at [277, 312] on h4 "Meeting Day" at bounding box center [192, 318] width 248 height 15
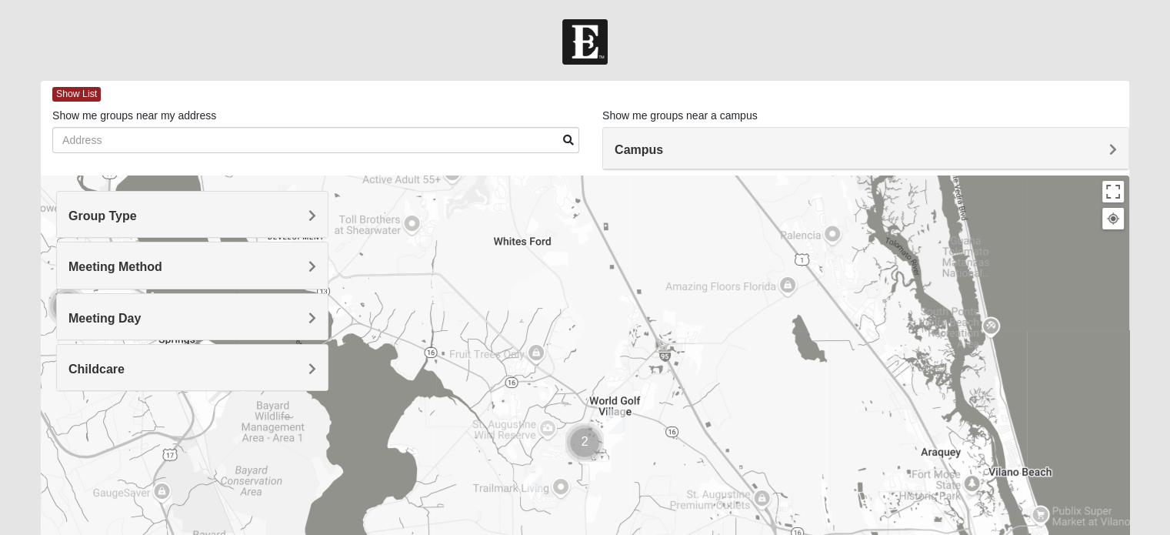
click at [272, 344] on div "Childcare Yes No" at bounding box center [192, 367] width 272 height 47
click at [271, 218] on h4 "Group Type" at bounding box center [192, 215] width 248 height 15
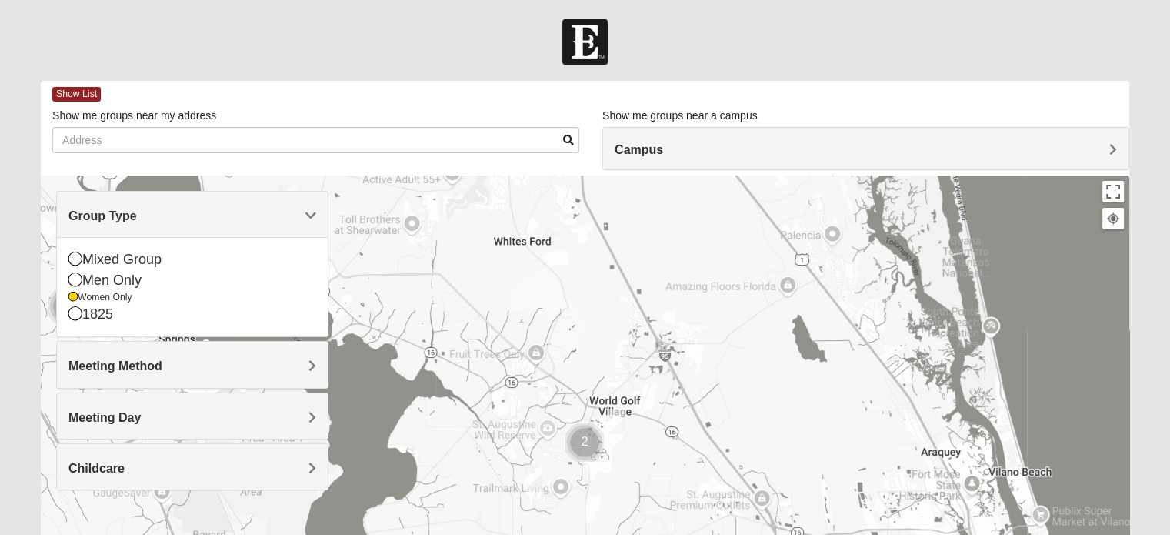
click at [271, 218] on h4 "Group Type" at bounding box center [192, 215] width 248 height 15
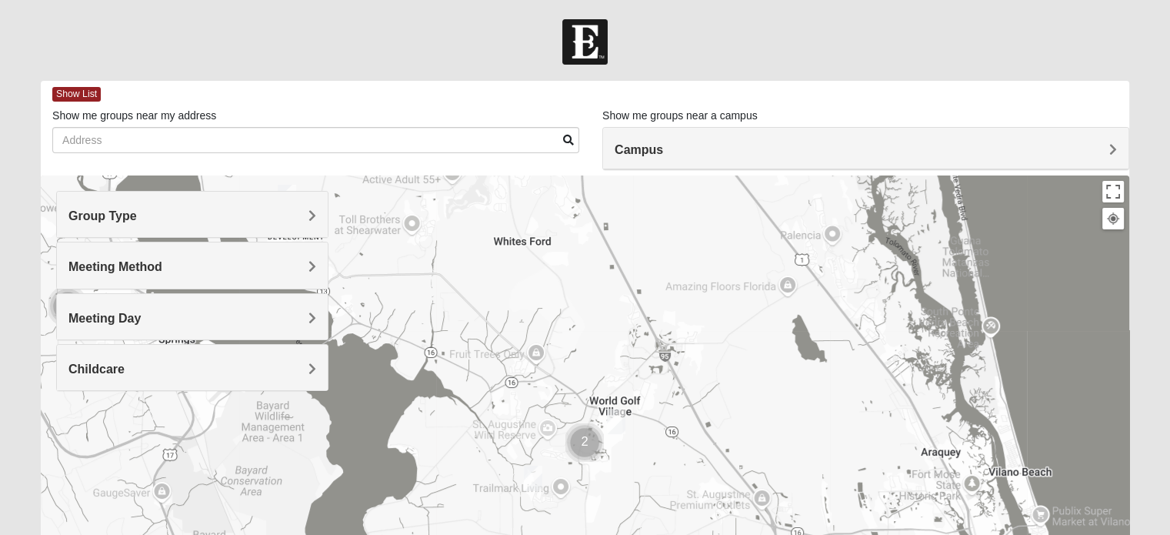
click at [269, 288] on div "Group Type Mixed Group Men Only Women Only 1825 Meeting Method In Person Virtua…" at bounding box center [192, 291] width 272 height 200
click at [284, 257] on div "Meeting Method" at bounding box center [192, 264] width 271 height 45
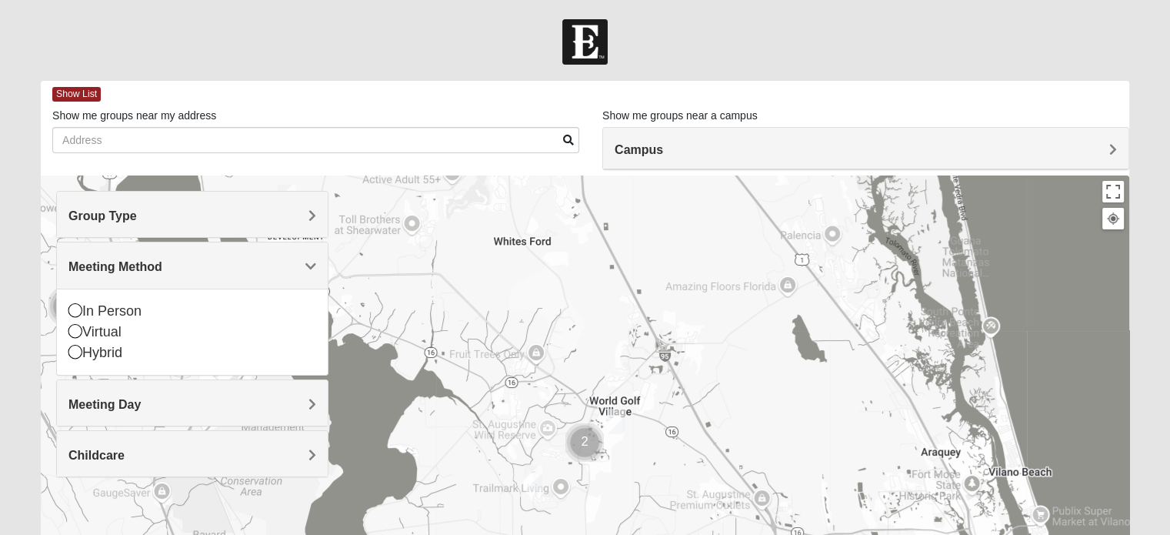
click at [284, 257] on div "Meeting Method" at bounding box center [192, 264] width 271 height 45
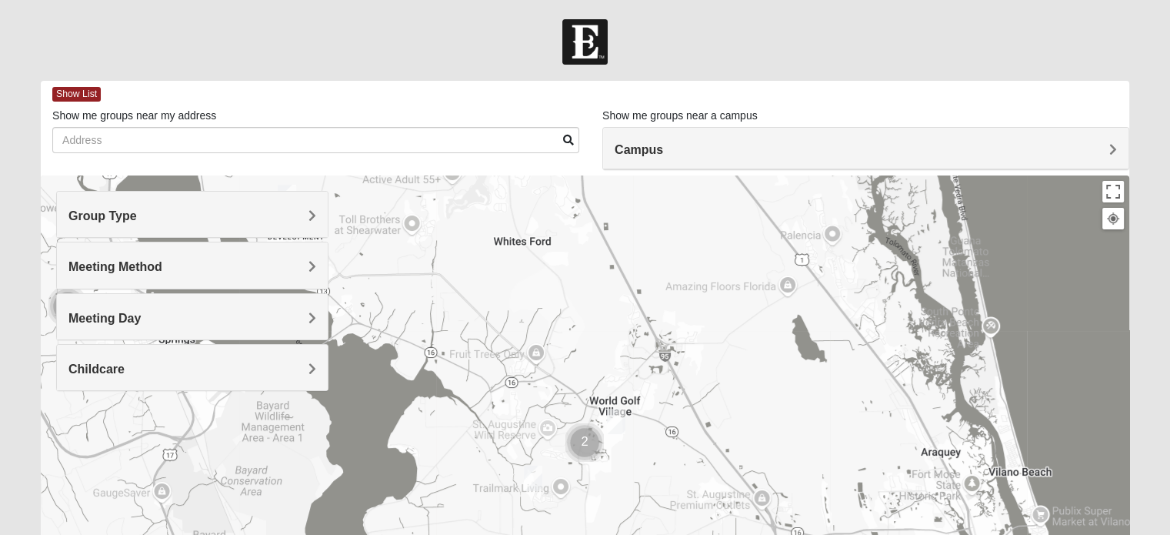
click at [268, 313] on h4 "Meeting Day" at bounding box center [192, 318] width 248 height 15
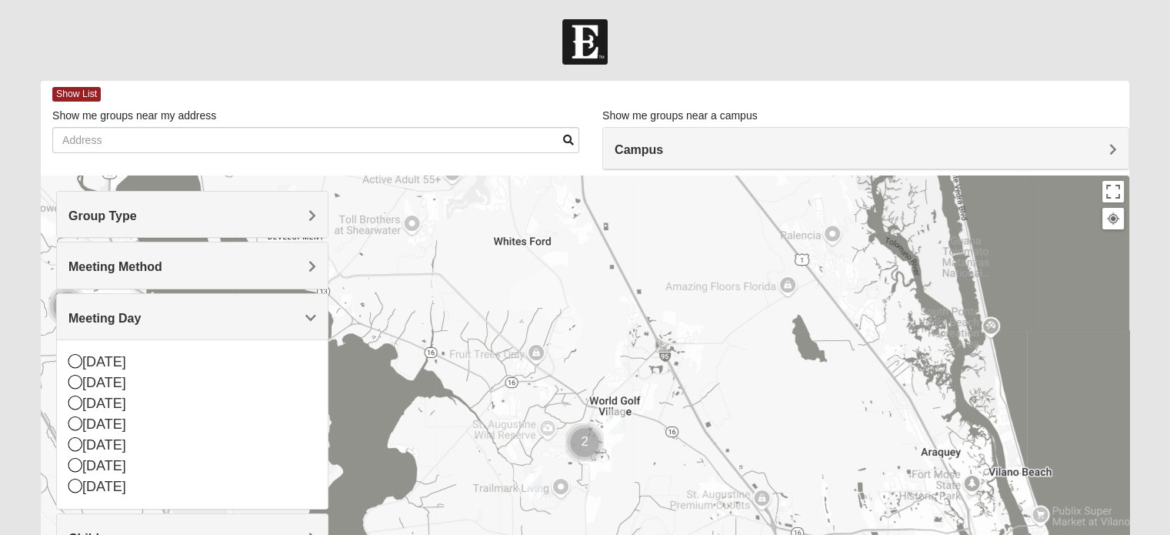
click at [268, 313] on h4 "Meeting Day" at bounding box center [192, 318] width 248 height 15
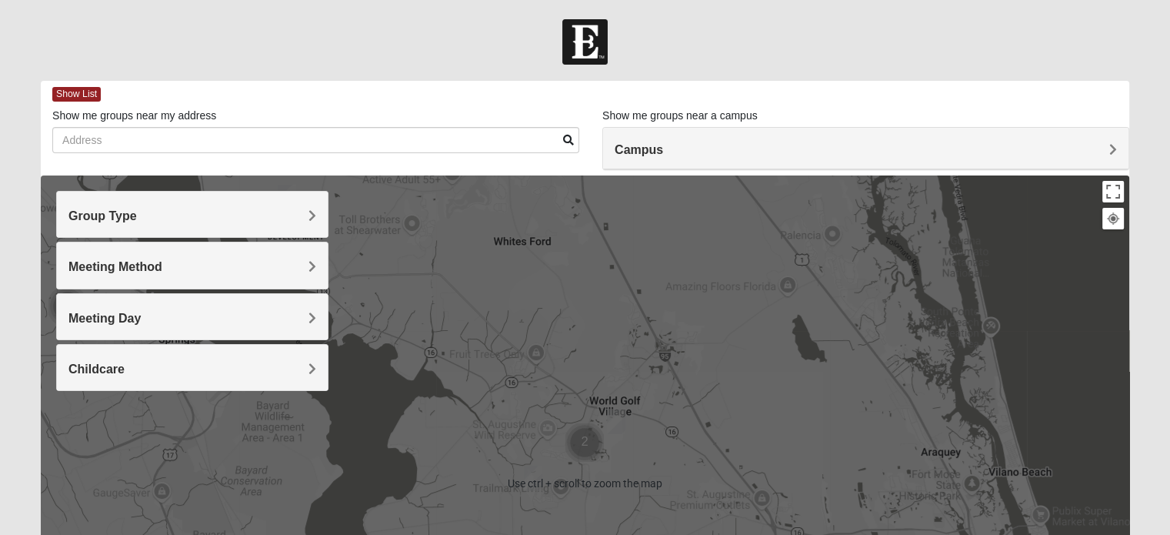
scroll to position [132, 0]
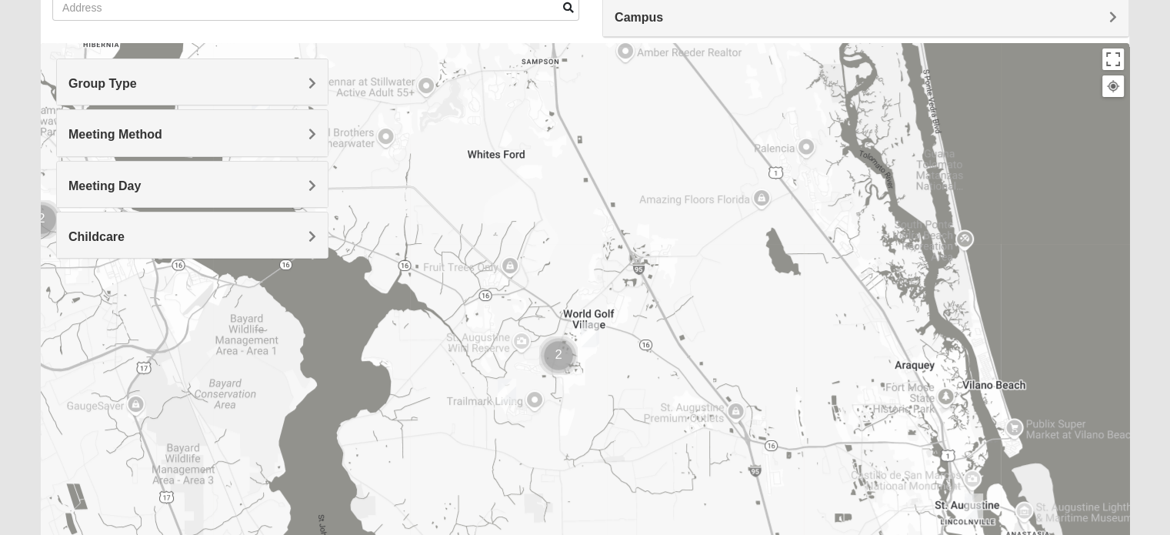
drag, startPoint x: 634, startPoint y: 350, endPoint x: 598, endPoint y: 445, distance: 101.7
click at [598, 445] on div at bounding box center [585, 350] width 1088 height 615
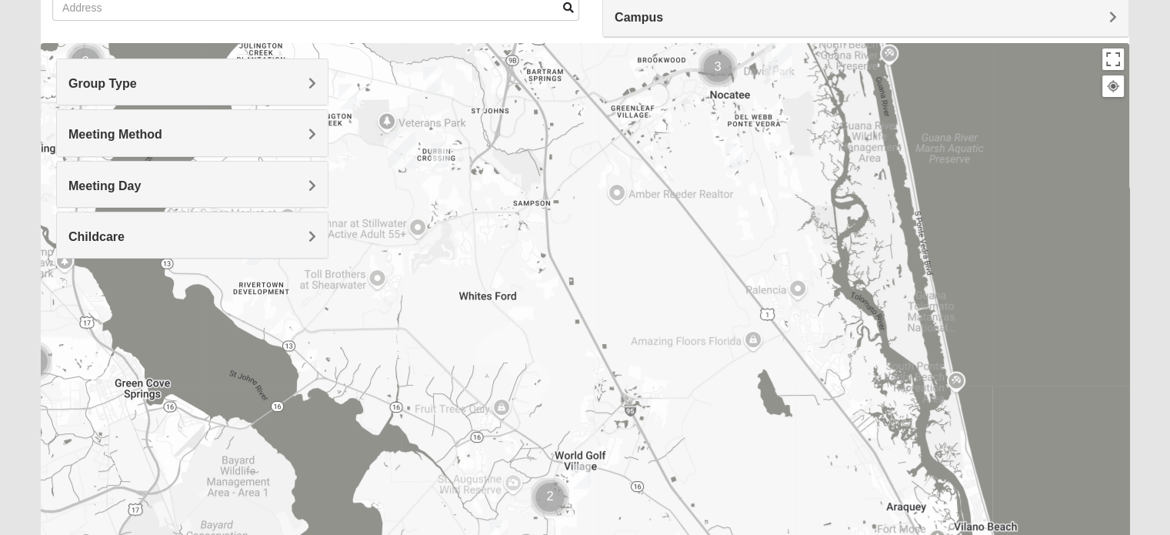
drag, startPoint x: 566, startPoint y: 237, endPoint x: 567, endPoint y: 342, distance: 104.6
click at [567, 342] on div at bounding box center [585, 350] width 1088 height 615
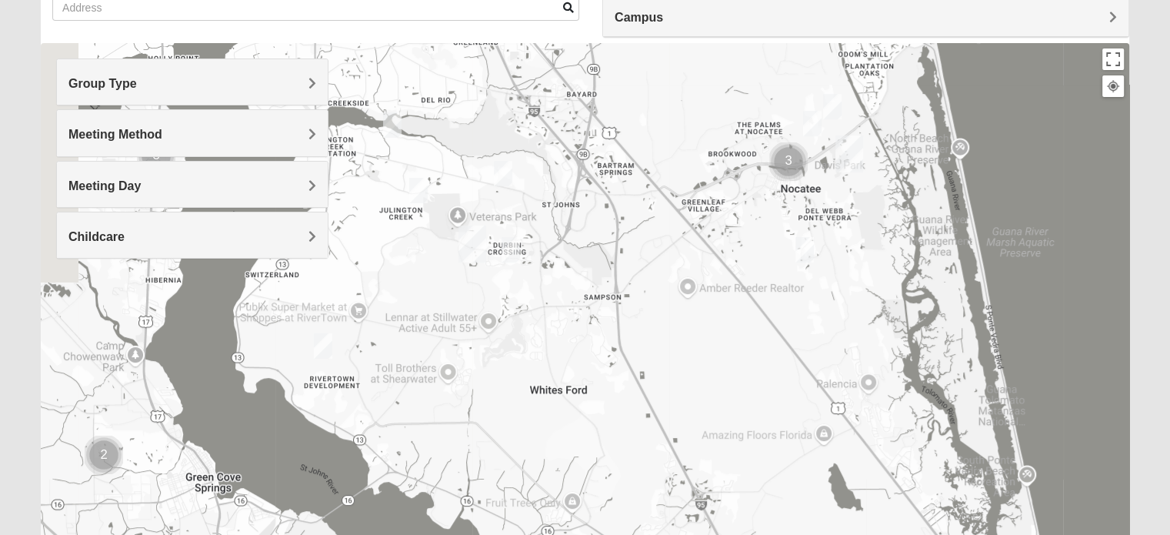
drag, startPoint x: 531, startPoint y: 235, endPoint x: 609, endPoint y: 328, distance: 121.7
click at [609, 328] on div at bounding box center [585, 350] width 1088 height 615
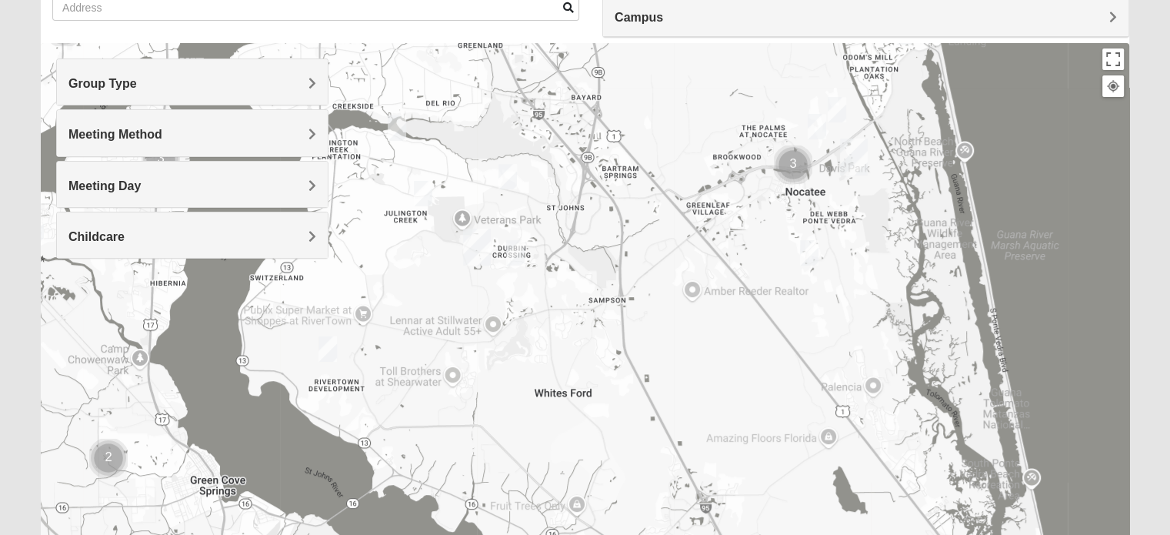
click at [523, 243] on img "Womens Pline 32259" at bounding box center [515, 253] width 31 height 38
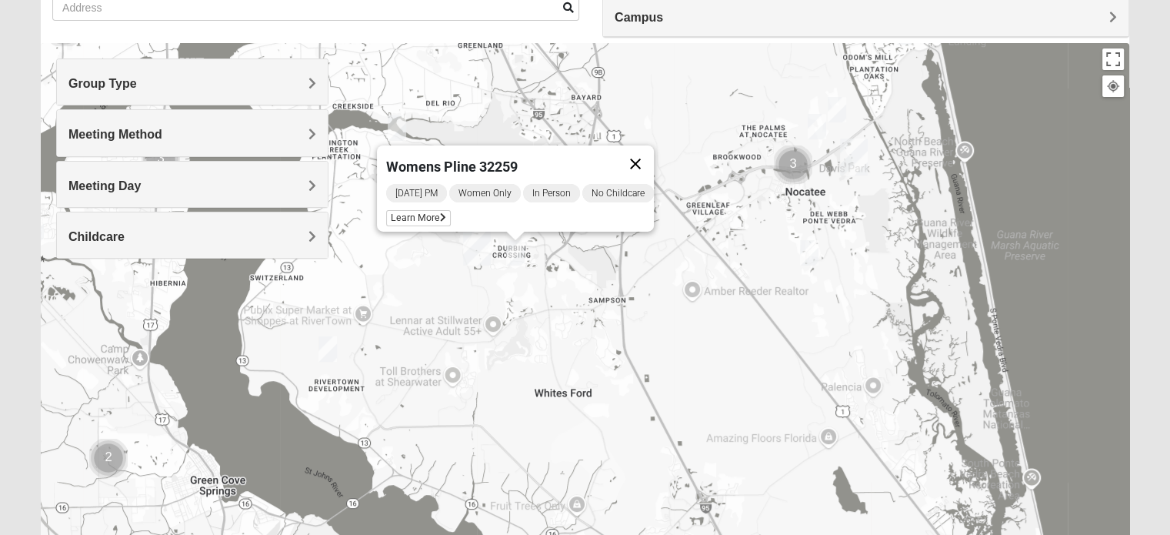
click at [644, 153] on button "Close" at bounding box center [635, 163] width 37 height 37
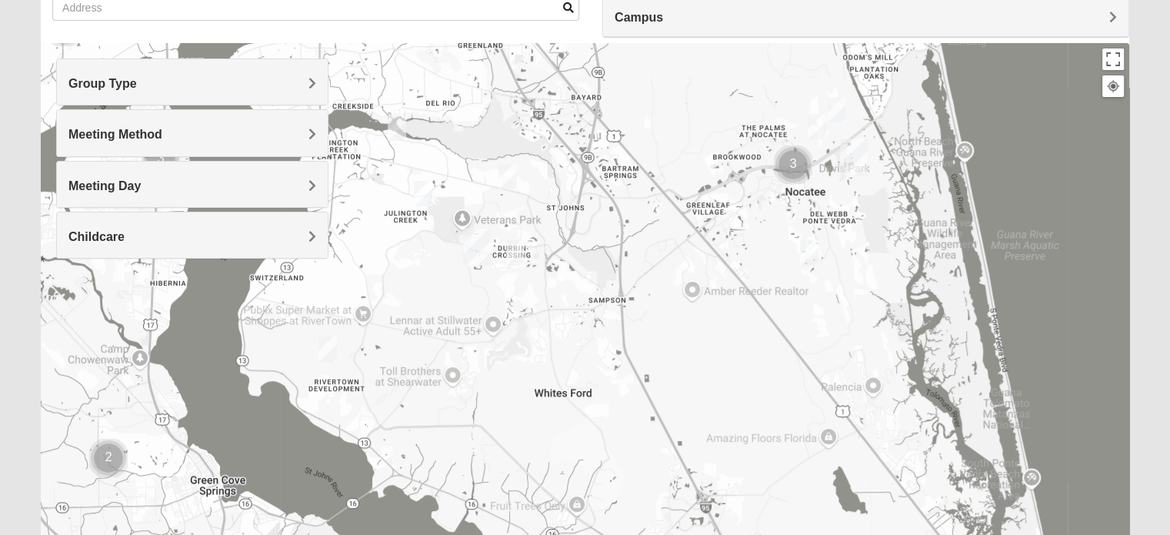
click at [802, 249] on img "Womens Sinclair 32081" at bounding box center [809, 253] width 31 height 38
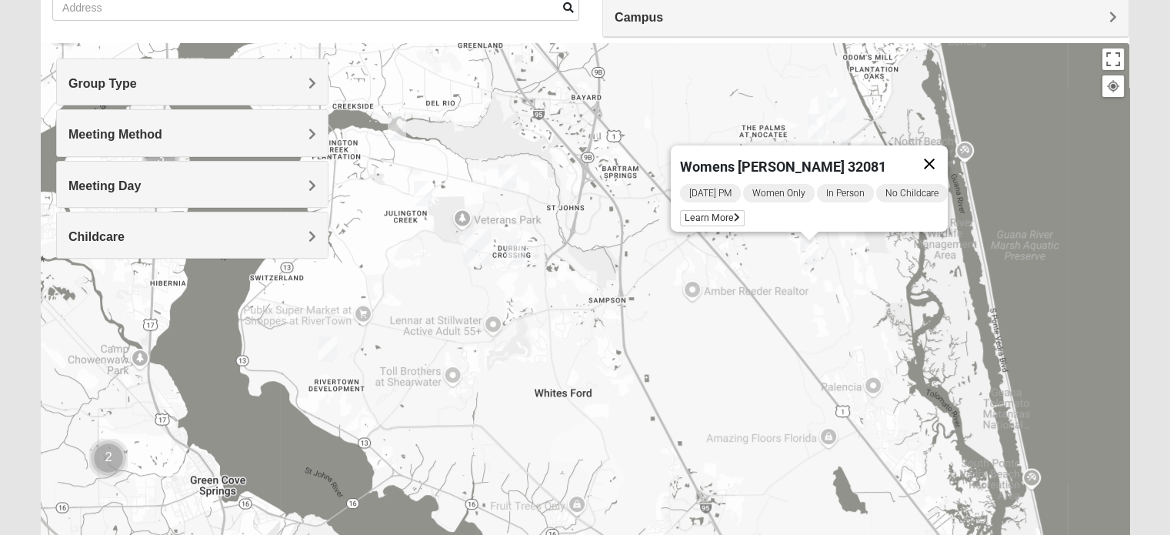
click at [935, 147] on button "Close" at bounding box center [929, 163] width 37 height 37
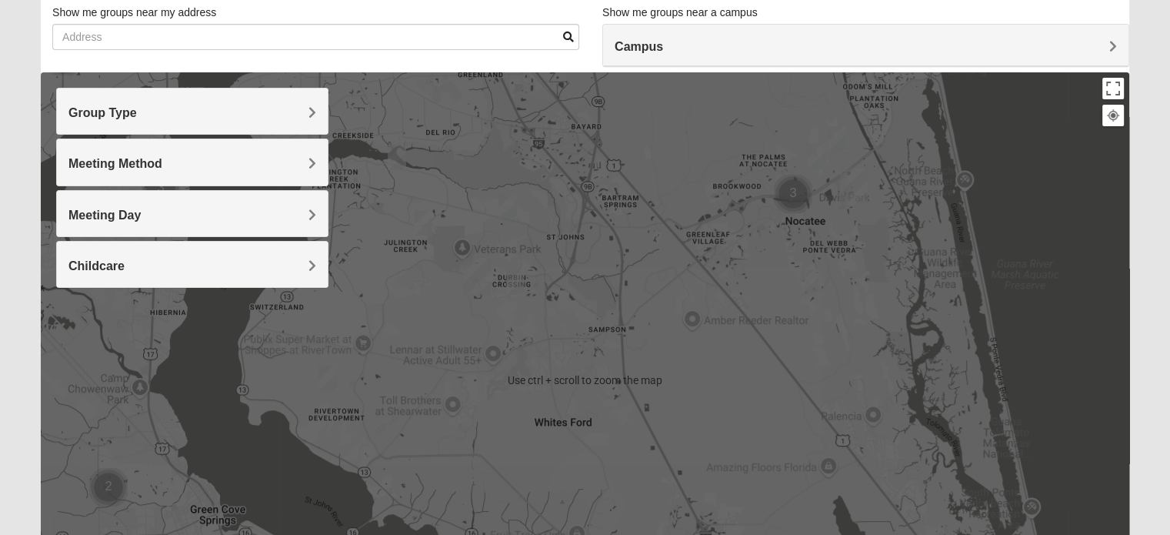
scroll to position [102, 0]
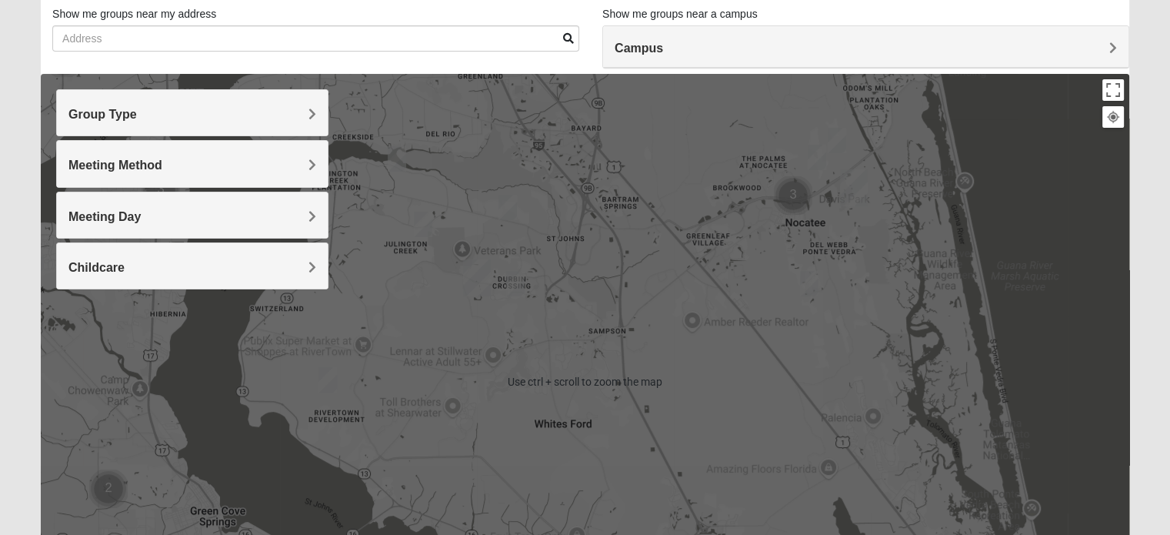
click at [856, 188] on img "Ponte Vedra" at bounding box center [854, 187] width 40 height 49
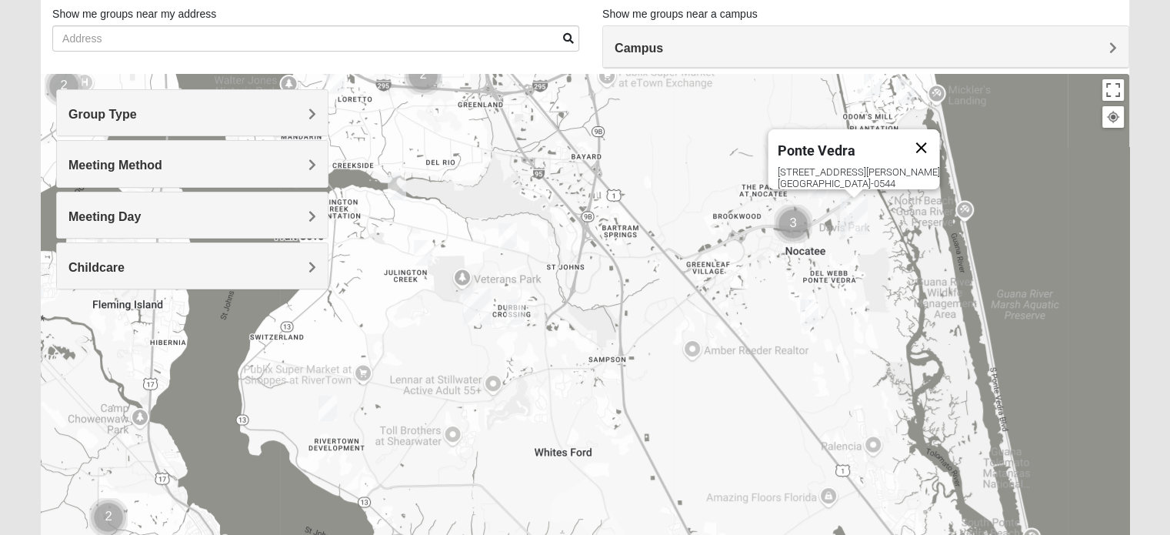
click at [928, 133] on button "Close" at bounding box center [920, 147] width 37 height 37
click at [475, 303] on img "St. Johns" at bounding box center [477, 306] width 40 height 49
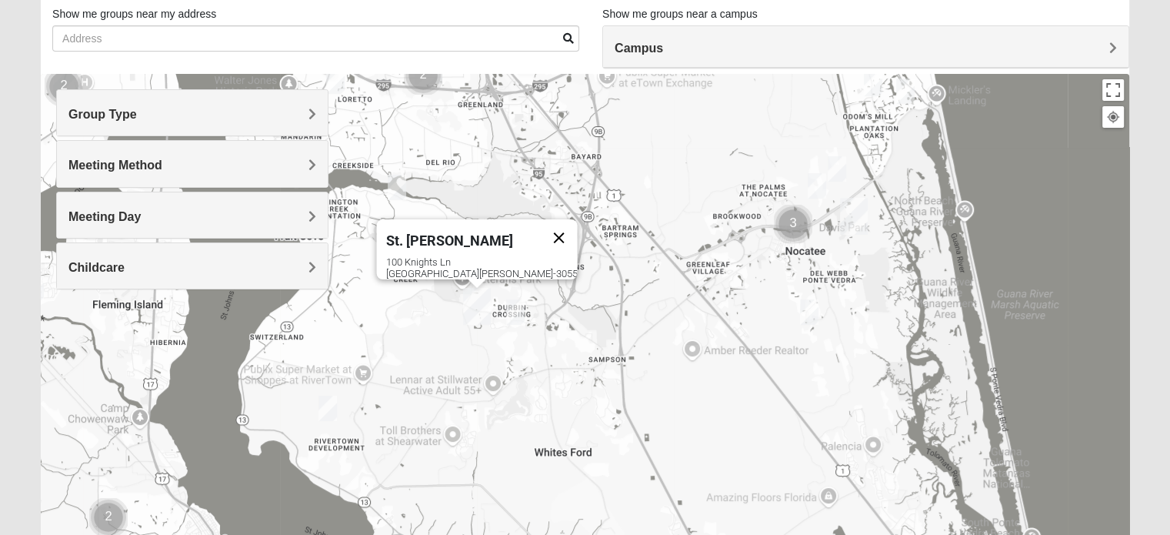
click at [540, 230] on button "Close" at bounding box center [558, 237] width 37 height 37
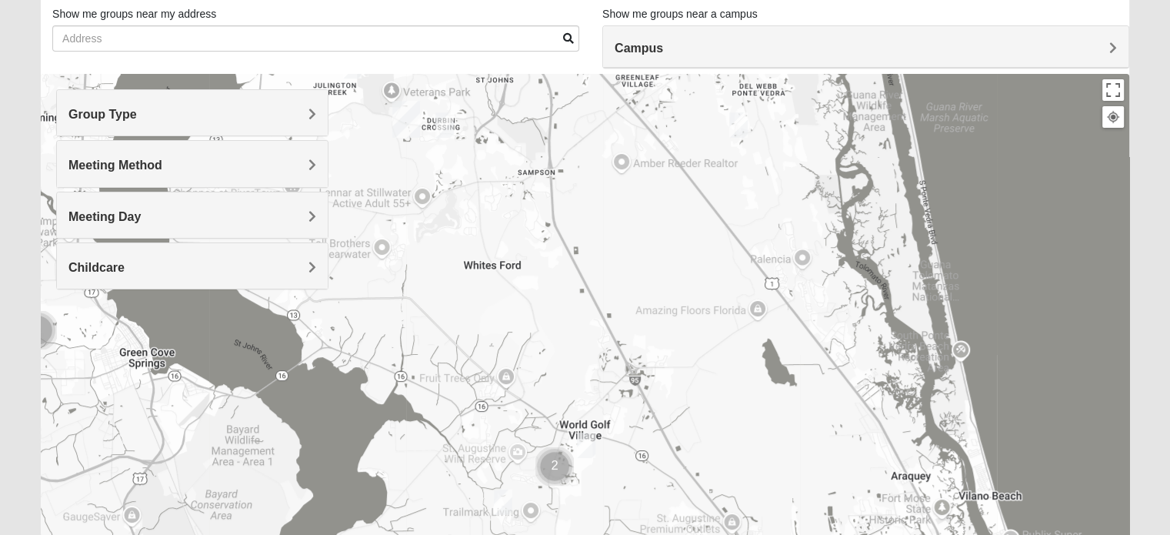
drag, startPoint x: 551, startPoint y: 375, endPoint x: 474, endPoint y: 175, distance: 214.3
click at [474, 175] on div at bounding box center [585, 381] width 1088 height 615
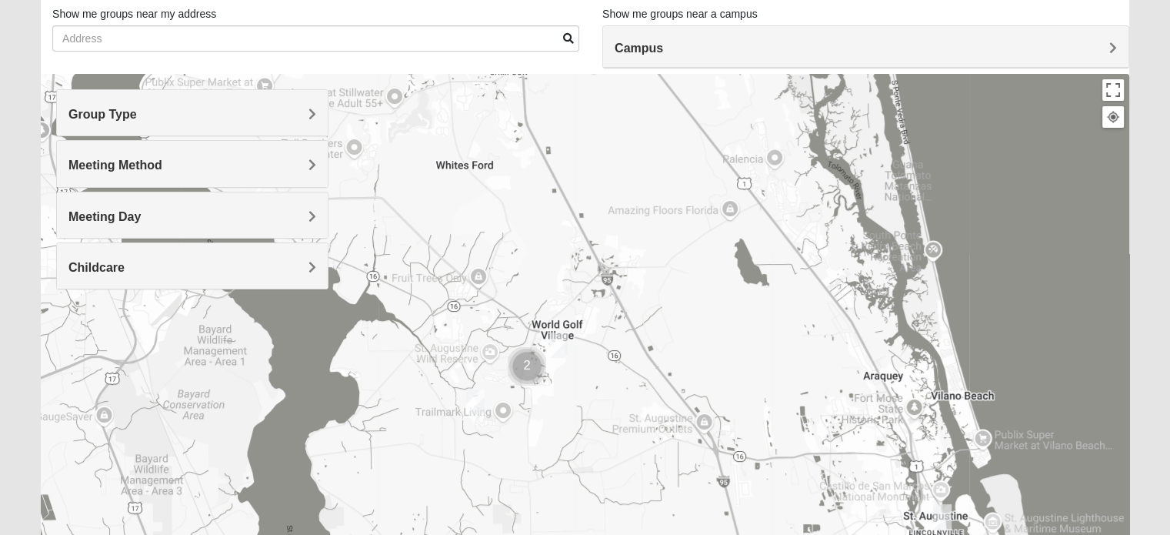
drag, startPoint x: 552, startPoint y: 322, endPoint x: 528, endPoint y: 182, distance: 142.0
click at [528, 182] on div at bounding box center [585, 381] width 1088 height 615
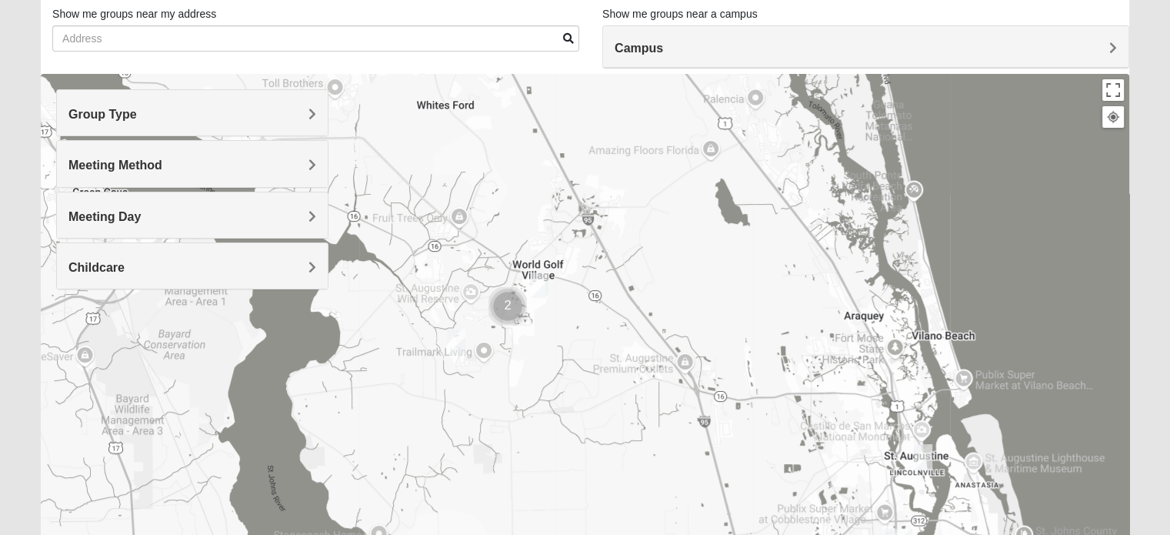
click at [505, 302] on img "Cluster of 2 groups" at bounding box center [507, 306] width 51 height 51
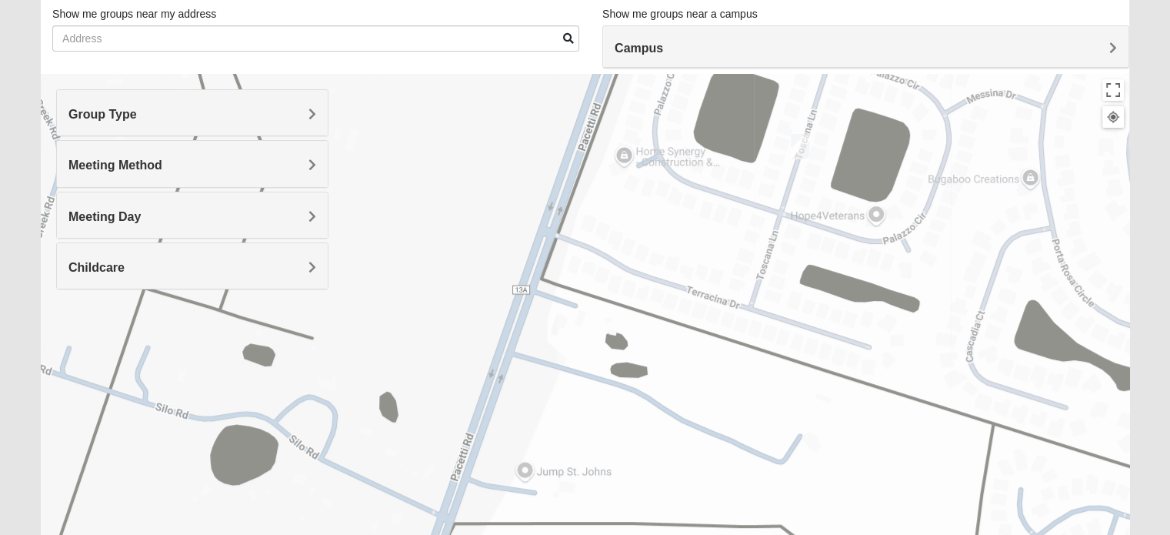
click at [803, 144] on img "Womens Shreves 32092" at bounding box center [800, 147] width 31 height 38
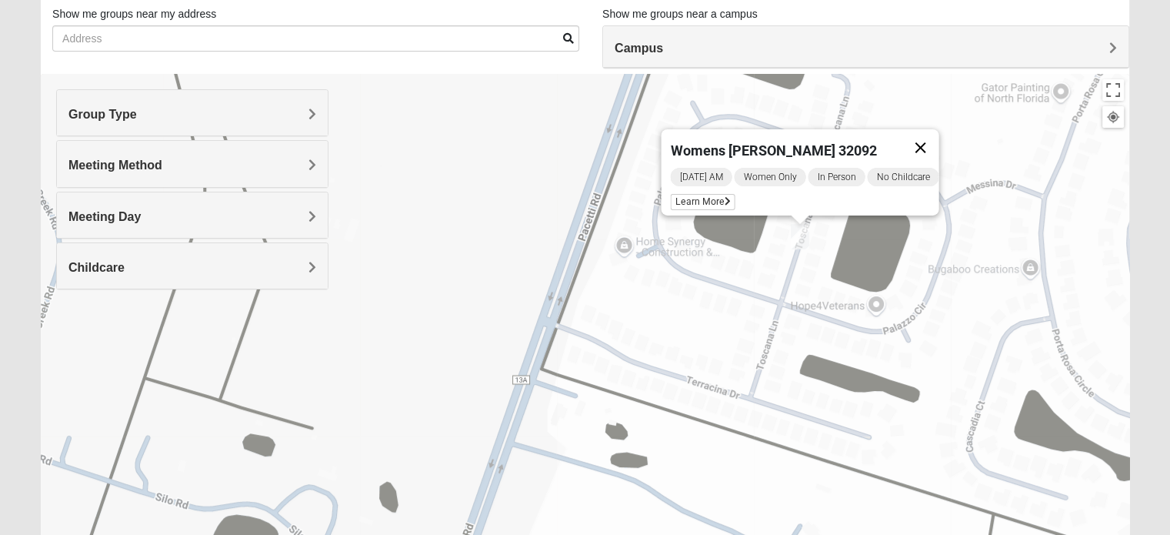
click at [921, 134] on button "Close" at bounding box center [919, 147] width 37 height 37
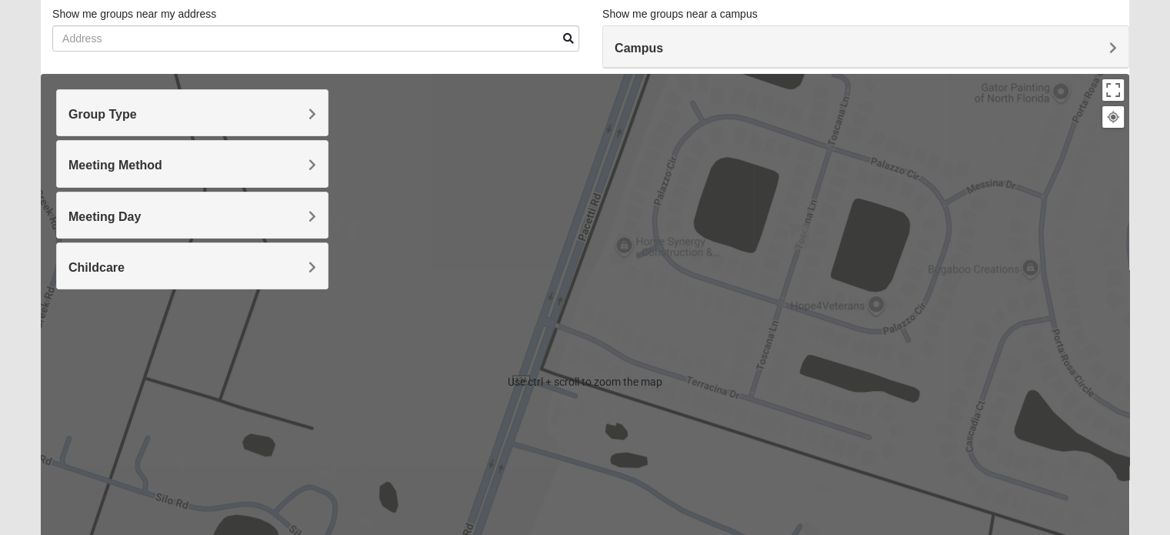
scroll to position [0, 0]
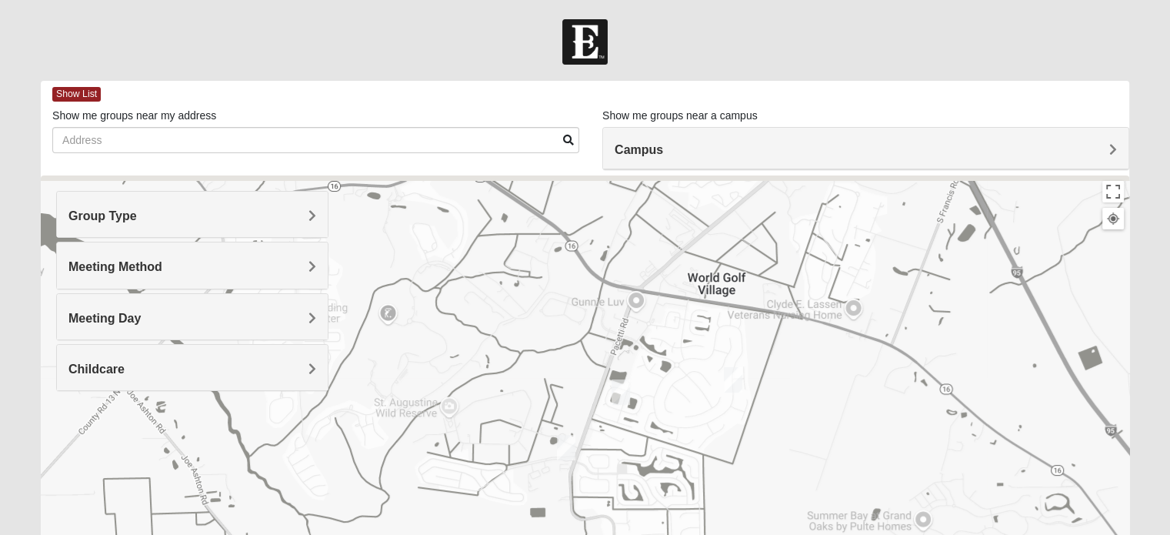
drag, startPoint x: 723, startPoint y: 278, endPoint x: 635, endPoint y: 368, distance: 126.2
click at [635, 368] on div at bounding box center [585, 482] width 1088 height 615
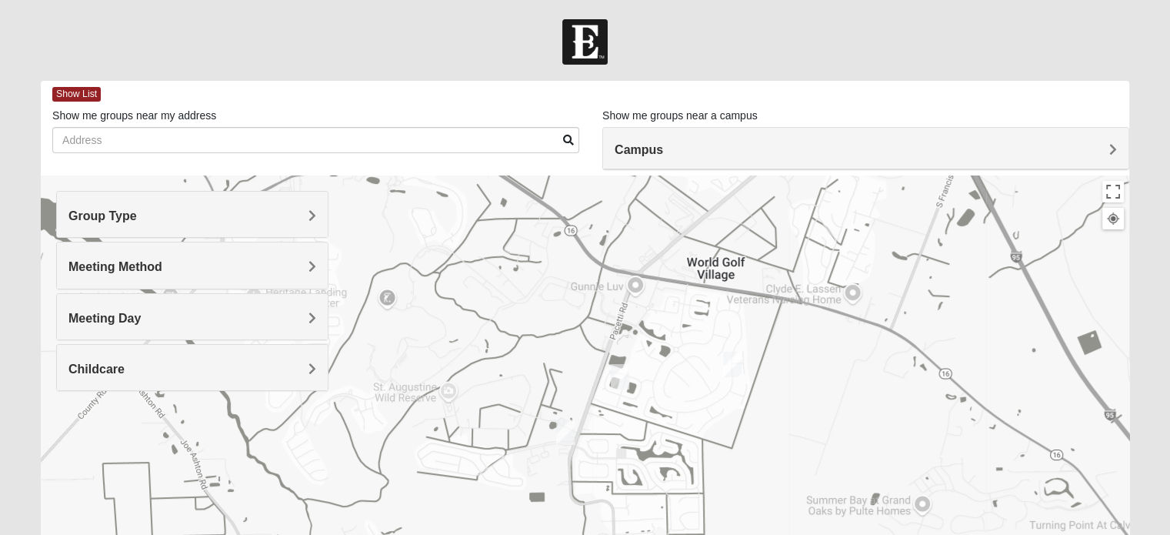
click at [618, 372] on img "Womens Shreves 32092" at bounding box center [620, 377] width 31 height 38
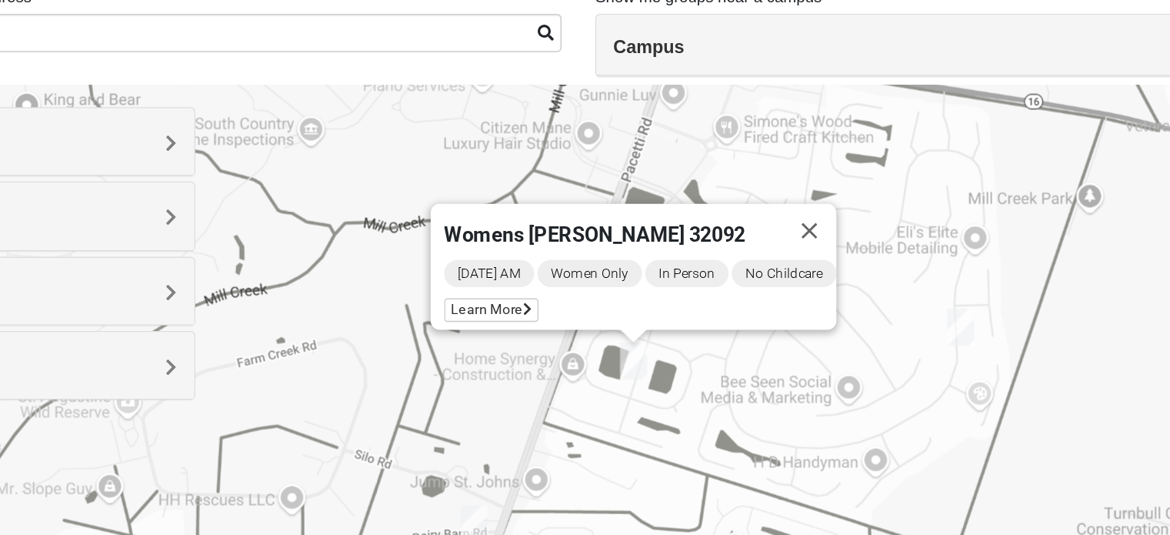
drag, startPoint x: 641, startPoint y: 413, endPoint x: 648, endPoint y: 382, distance: 32.5
click at [648, 382] on div "Womens [PERSON_NAME] 32092 [DATE] AM Women Only In Person No Childcare Learn Mo…" at bounding box center [585, 482] width 1088 height 615
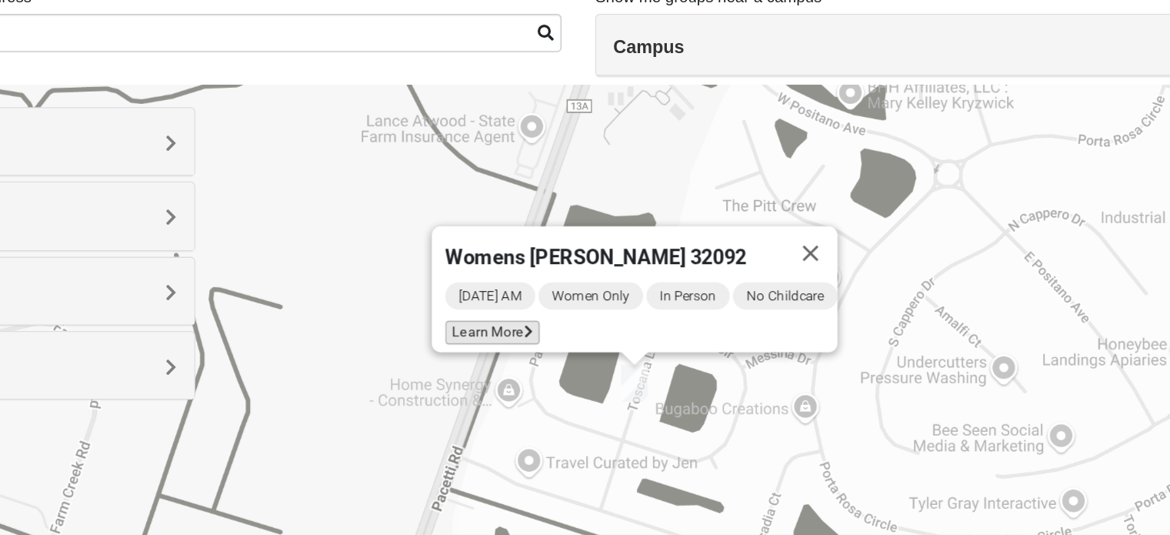
click at [553, 340] on icon at bounding box center [556, 344] width 6 height 9
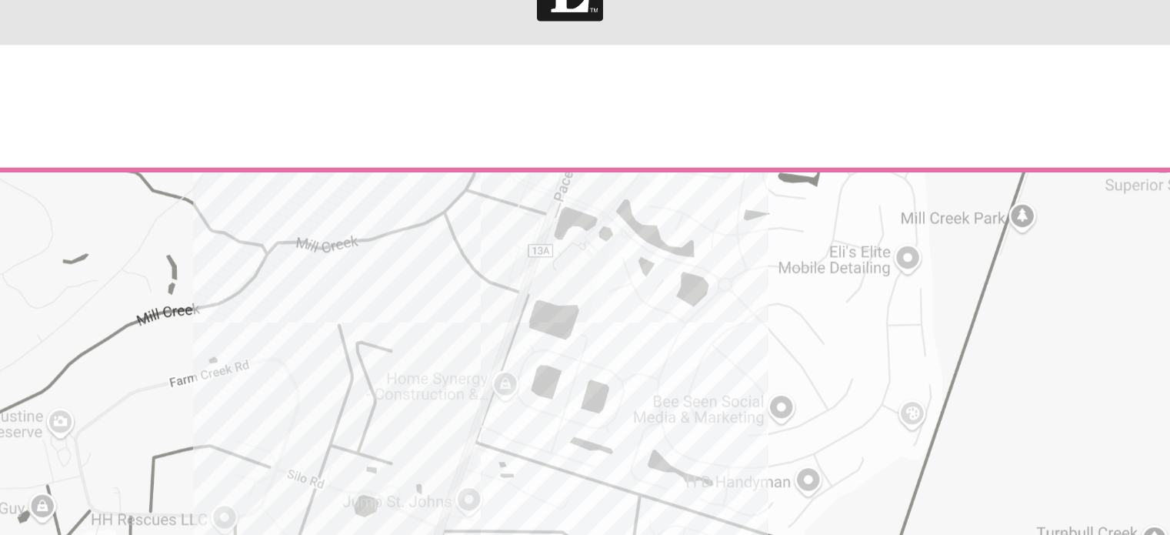
click at [567, 296] on div at bounding box center [584, 322] width 1045 height 308
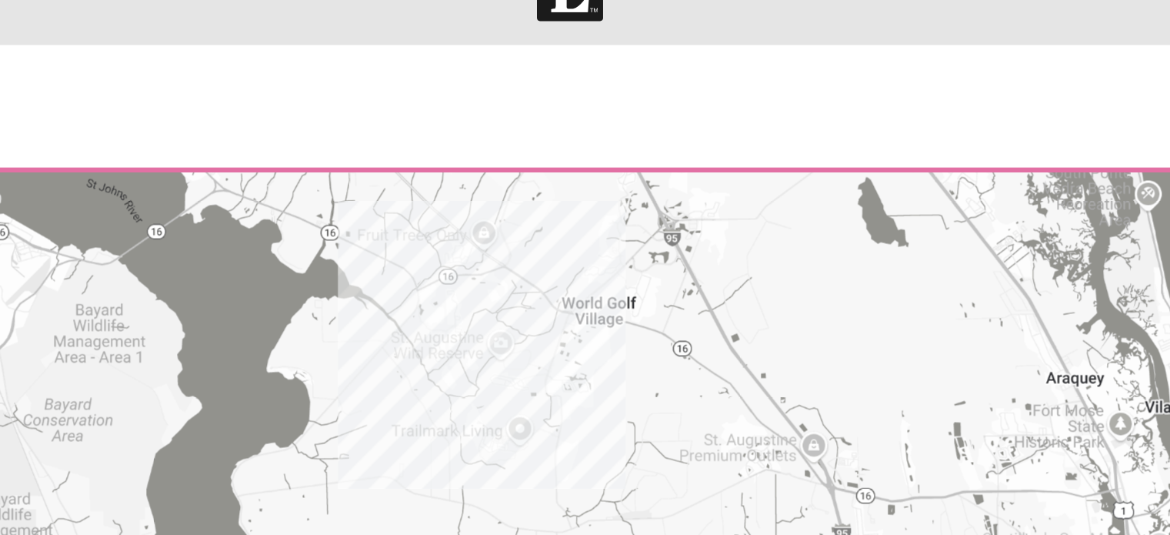
click at [585, 292] on div at bounding box center [584, 322] width 1045 height 308
click at [633, 301] on div at bounding box center [584, 322] width 1045 height 308
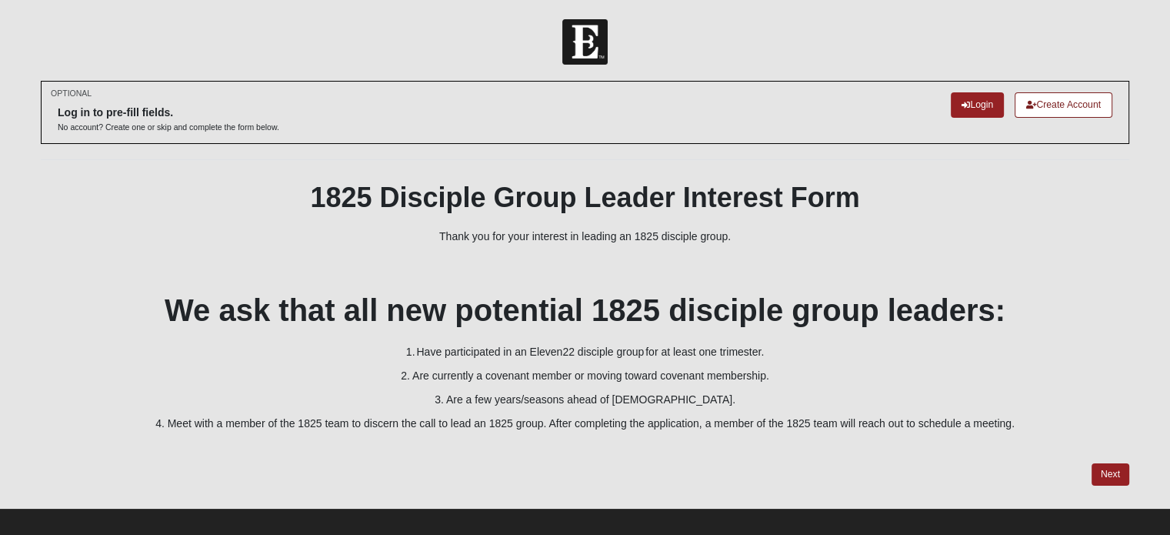
scroll to position [12, 0]
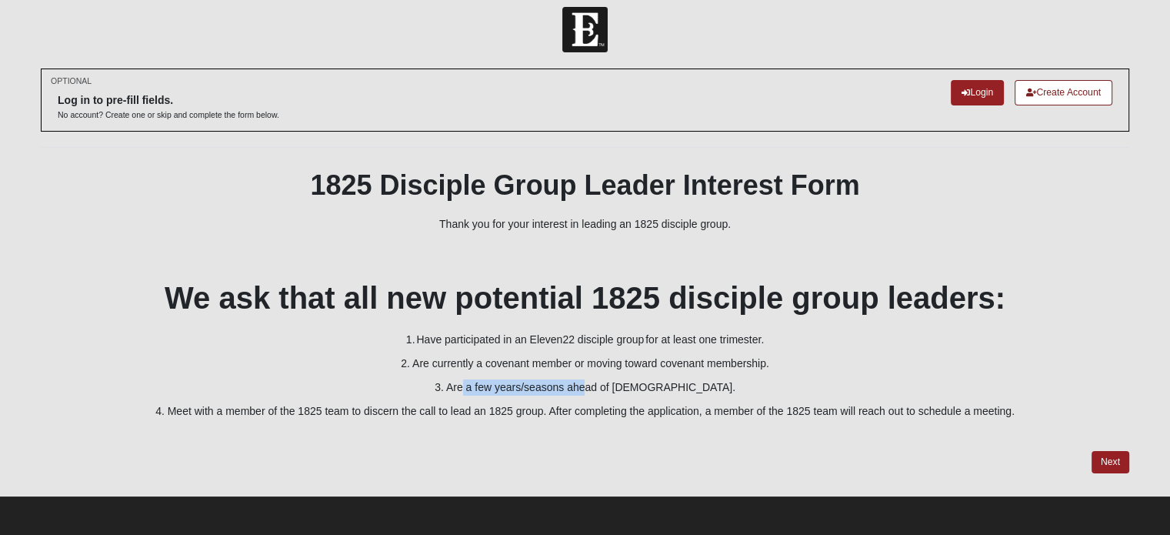
drag, startPoint x: 491, startPoint y: 382, endPoint x: 616, endPoint y: 378, distance: 124.7
click at [616, 379] on p "3. Are a few years/seasons ahead of [DEMOGRAPHIC_DATA]." at bounding box center [585, 387] width 1088 height 16
click at [686, 382] on p "3. Are a few years/seasons ahead of [DEMOGRAPHIC_DATA]." at bounding box center [585, 387] width 1088 height 16
drag, startPoint x: 717, startPoint y: 392, endPoint x: 448, endPoint y: 392, distance: 268.4
click at [448, 392] on p "3. Are a few years/seasons ahead of [DEMOGRAPHIC_DATA]." at bounding box center [585, 387] width 1088 height 16
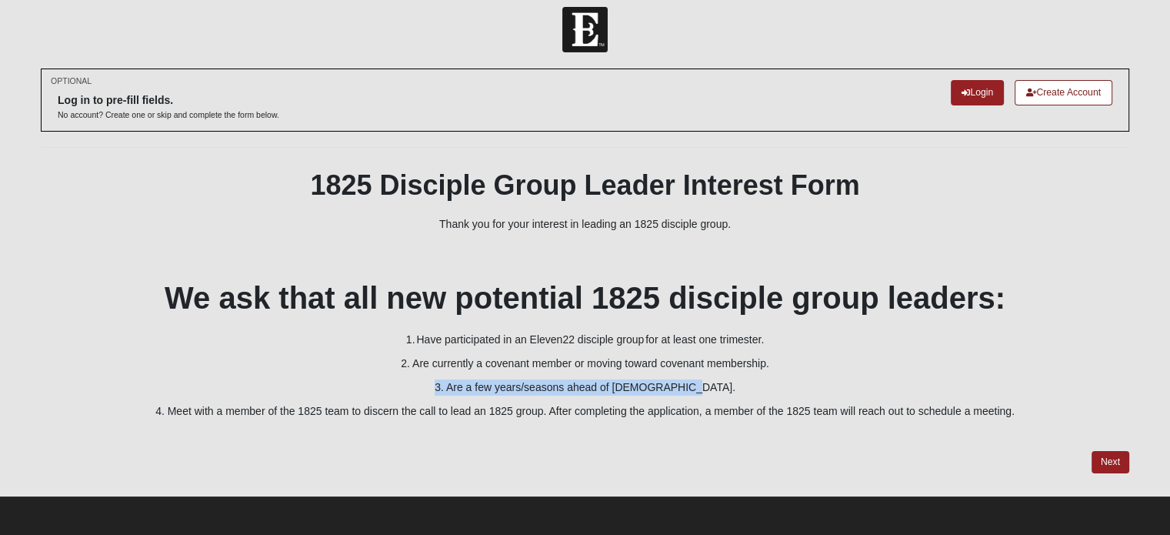
click at [405, 389] on p "3. Are a few years/seasons ahead of [DEMOGRAPHIC_DATA]." at bounding box center [585, 387] width 1088 height 16
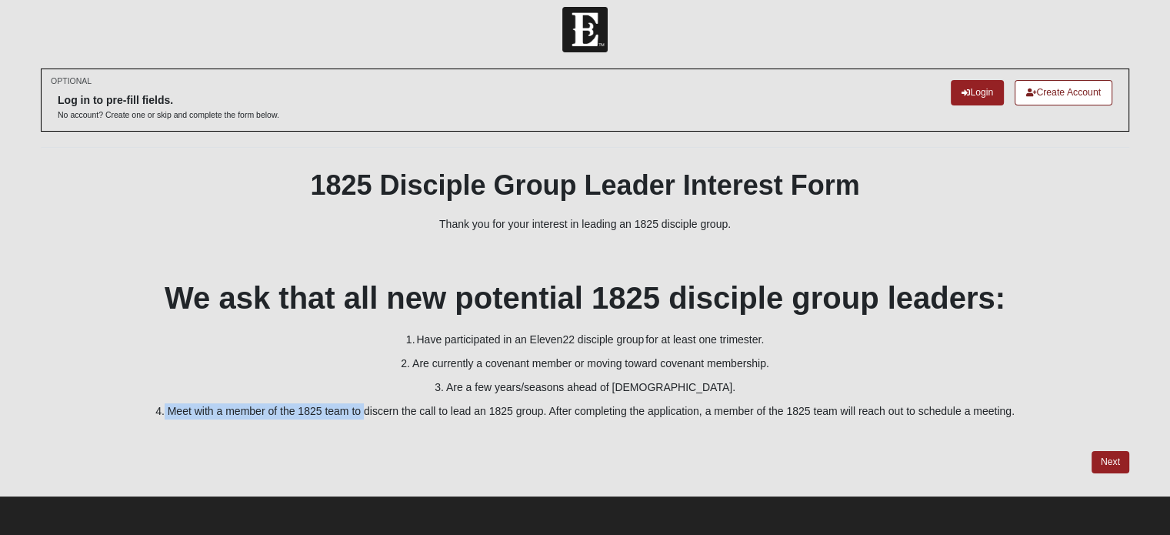
drag, startPoint x: 164, startPoint y: 405, endPoint x: 363, endPoint y: 405, distance: 199.2
click at [363, 405] on p "4. Meet with a member of the 1825 team to discern the call to lead an 1825 grou…" at bounding box center [585, 411] width 1088 height 16
drag, startPoint x: 368, startPoint y: 407, endPoint x: 464, endPoint y: 399, distance: 96.5
click at [464, 399] on div "1825 Disciple Group Leader Interest Form Thank you for your interest in leading…" at bounding box center [585, 305] width 1088 height 274
click at [495, 412] on p "4. Meet with a member of the 1825 team to discern the call to lead an 1825 grou…" at bounding box center [585, 411] width 1088 height 16
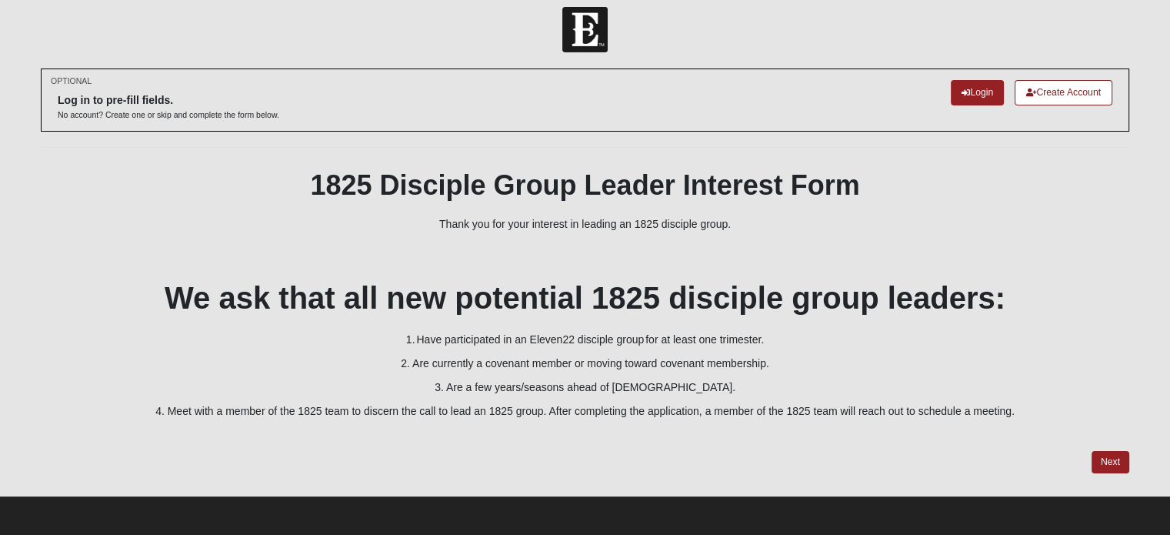
scroll to position [0, 0]
